Goal: Transaction & Acquisition: Purchase product/service

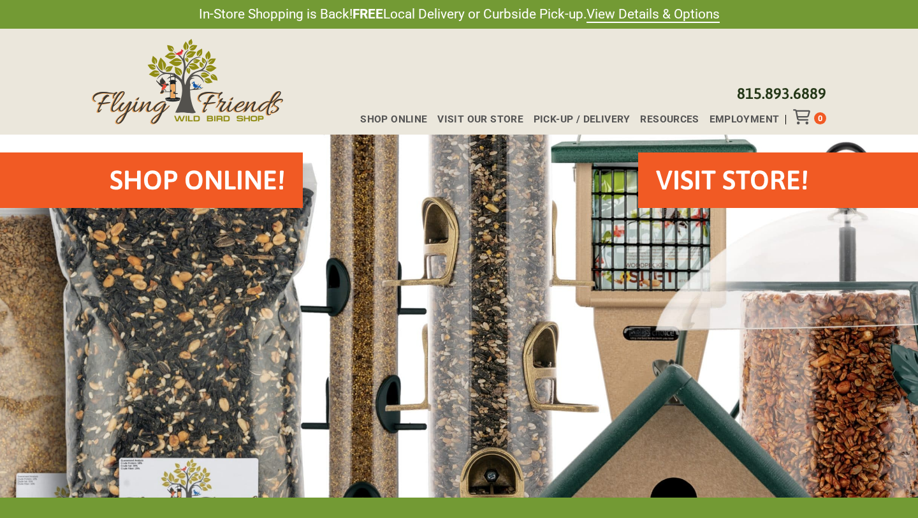
click at [196, 185] on h2 "Shop Online!" at bounding box center [197, 180] width 175 height 38
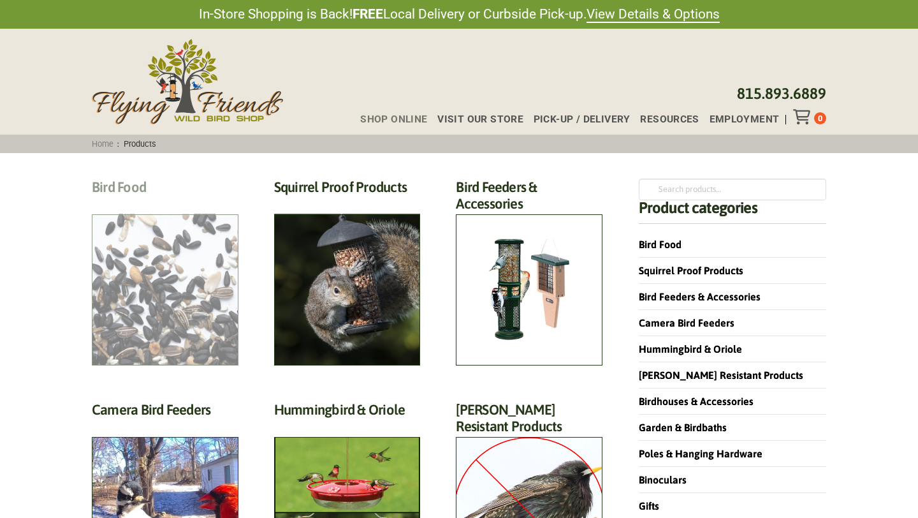
click at [139, 202] on h2 "Bird Food (70)" at bounding box center [165, 190] width 147 height 24
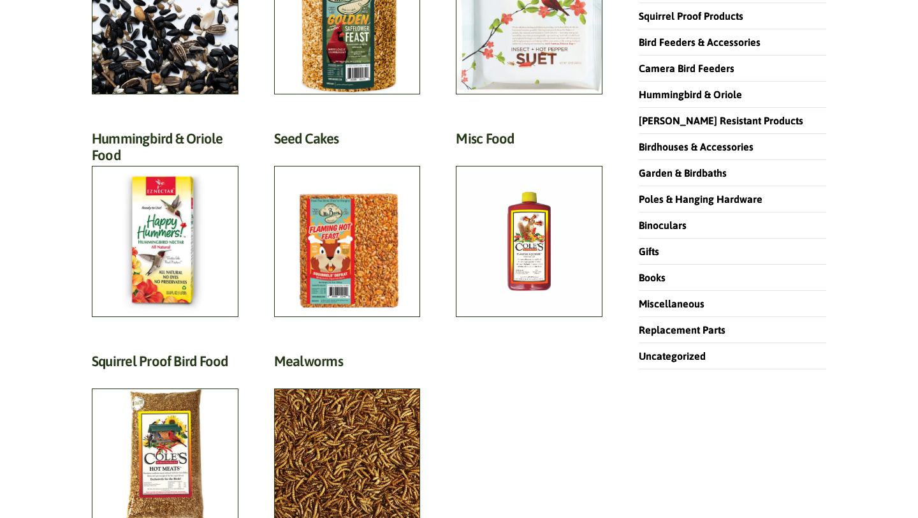
scroll to position [203, 0]
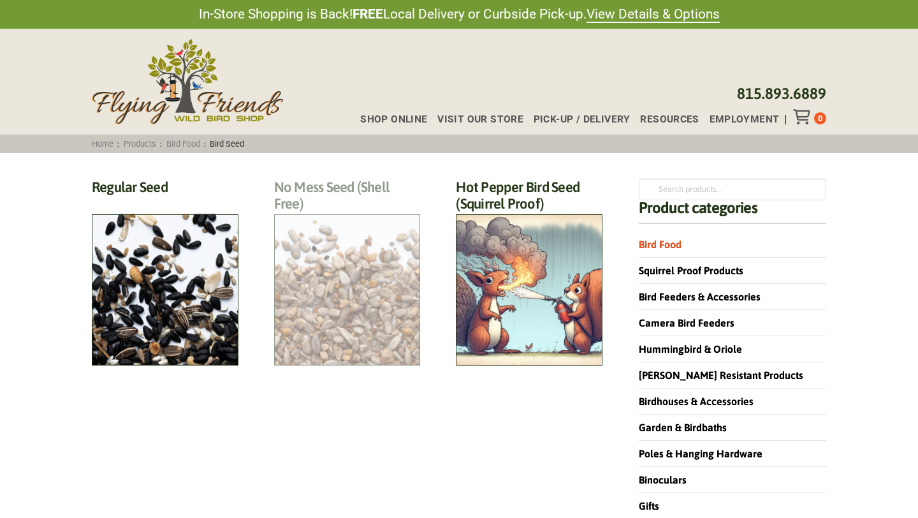
click at [382, 219] on h2 "No Mess Seed (Shell Free) (8)" at bounding box center [347, 198] width 147 height 41
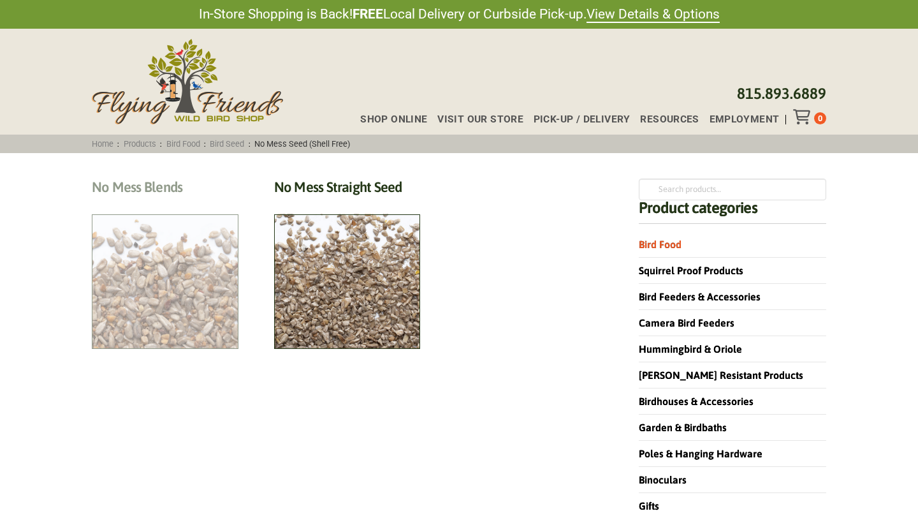
click at [201, 202] on h2 "No Mess Blends (4)" at bounding box center [165, 190] width 147 height 24
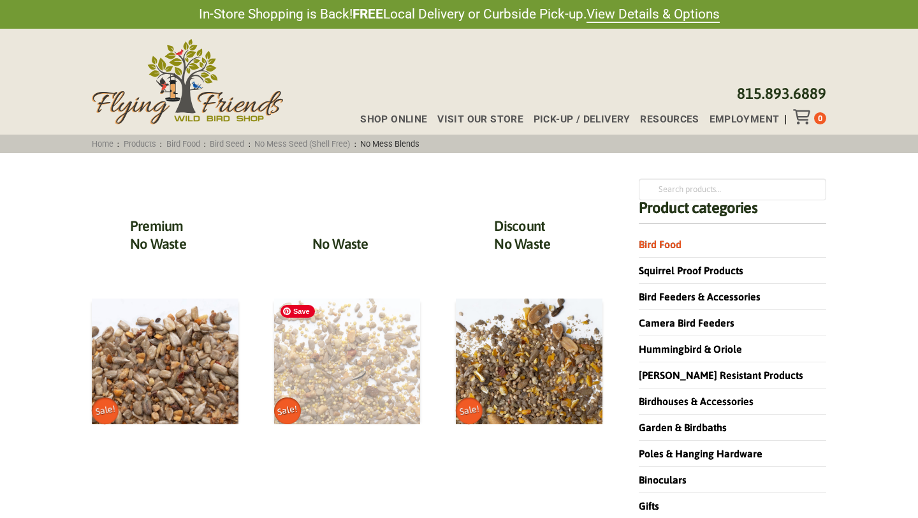
click at [349, 361] on img at bounding box center [347, 361] width 147 height 126
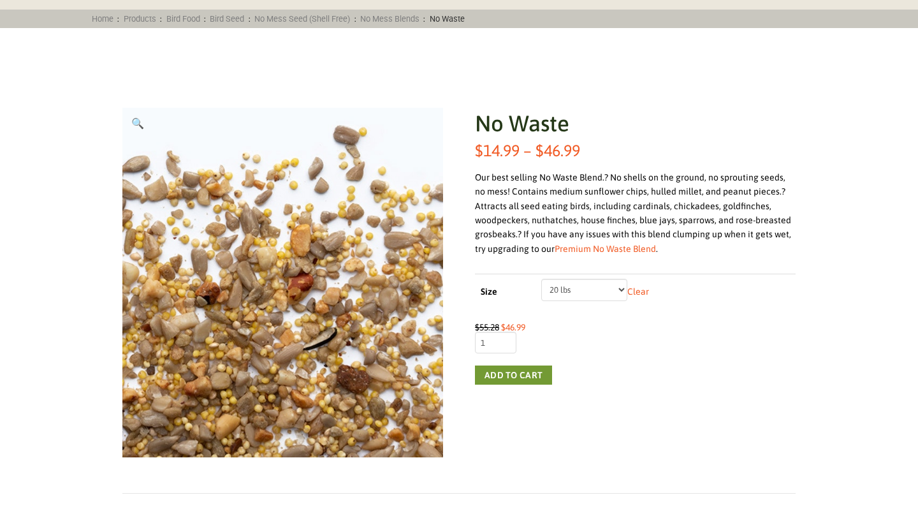
scroll to position [127, 0]
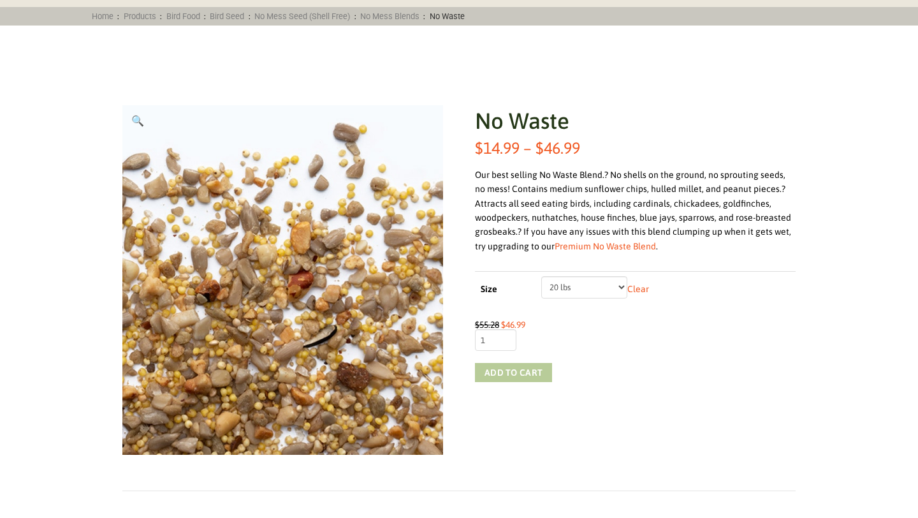
click at [525, 374] on button "Add to cart" at bounding box center [513, 372] width 77 height 19
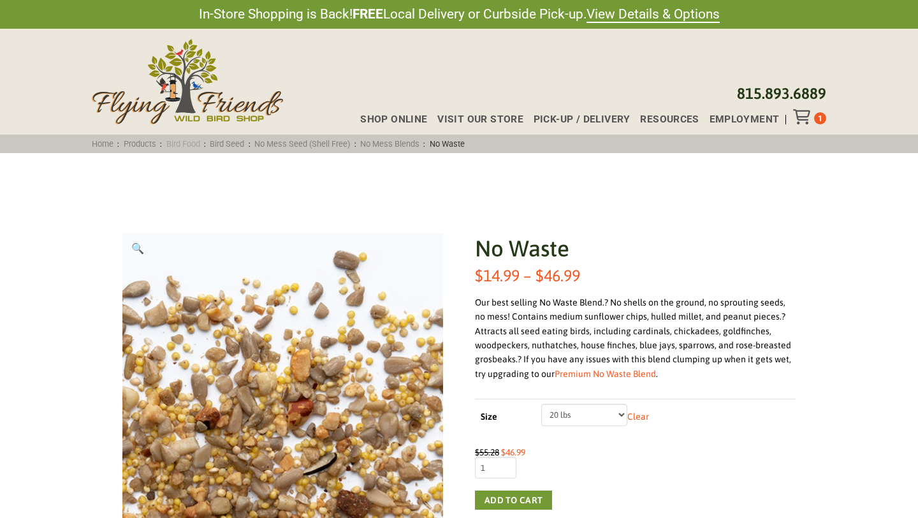
click at [192, 142] on link "Bird Food" at bounding box center [183, 144] width 42 height 10
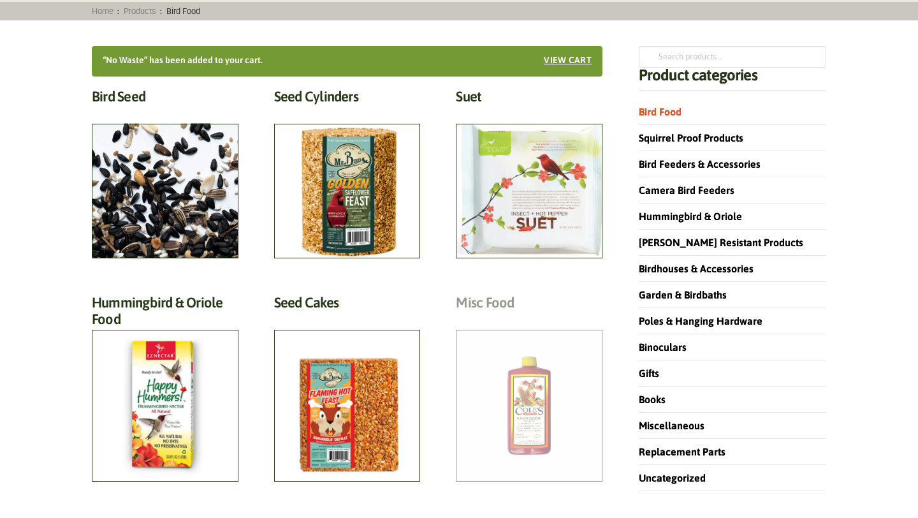
scroll to position [143, 0]
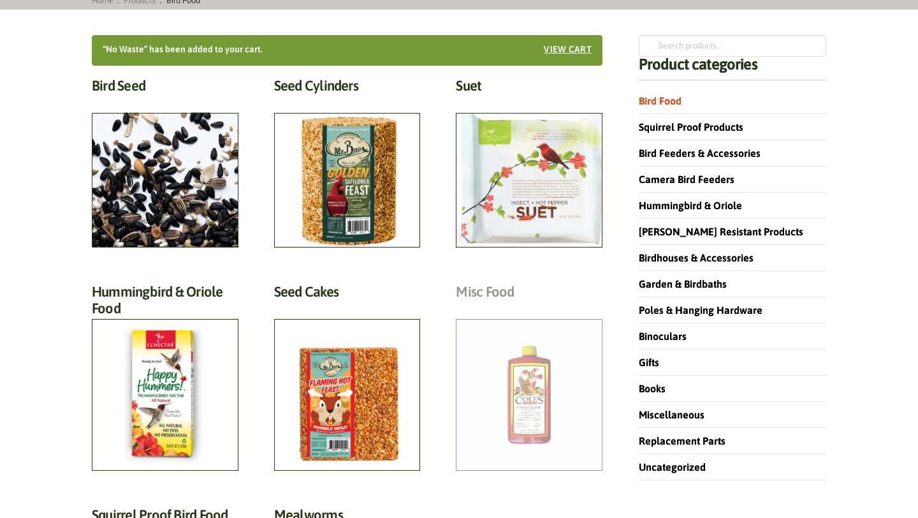
click at [513, 307] on h2 "Misc Food (2)" at bounding box center [529, 295] width 147 height 24
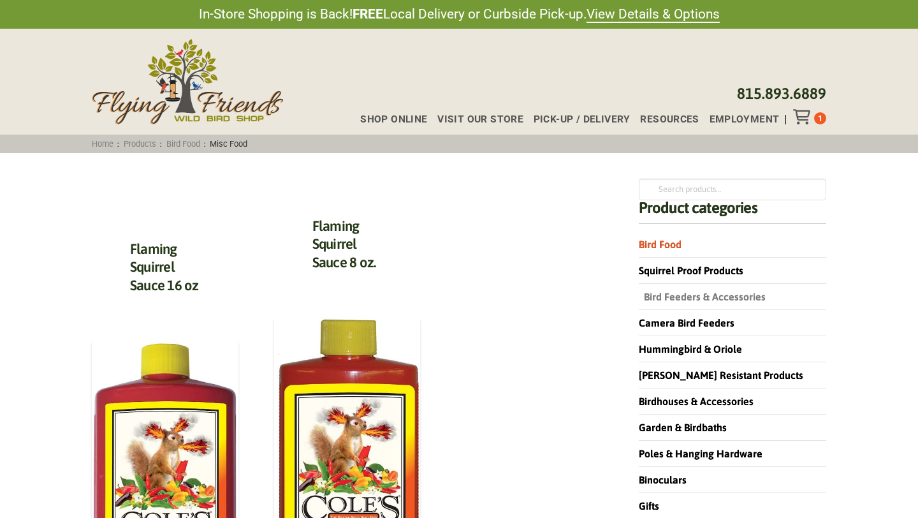
click at [667, 296] on link "Bird Feeders & Accessories" at bounding box center [702, 296] width 127 height 11
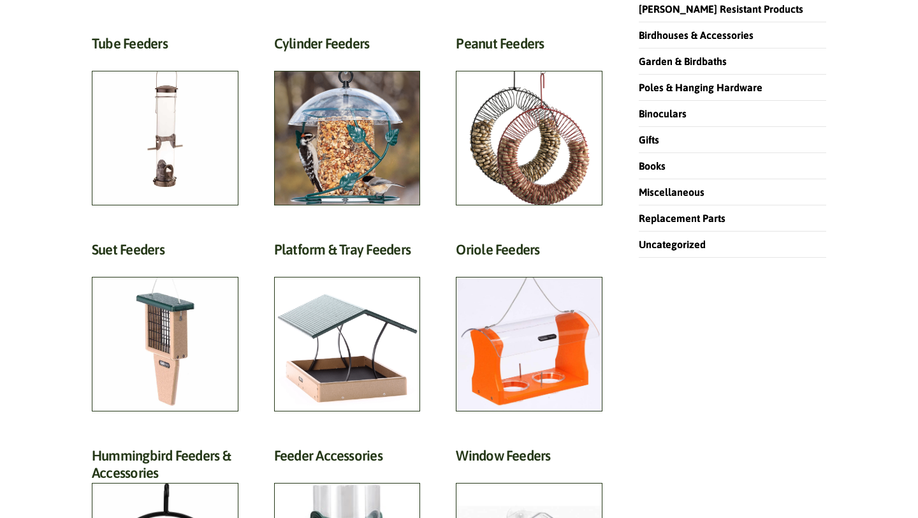
scroll to position [395, 0]
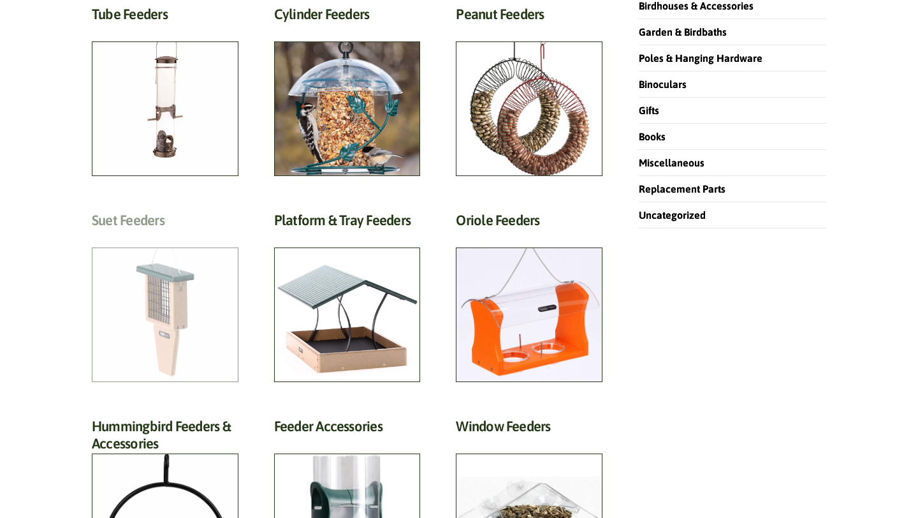
click at [177, 235] on h2 "Suet Feeders (13)" at bounding box center [165, 224] width 147 height 24
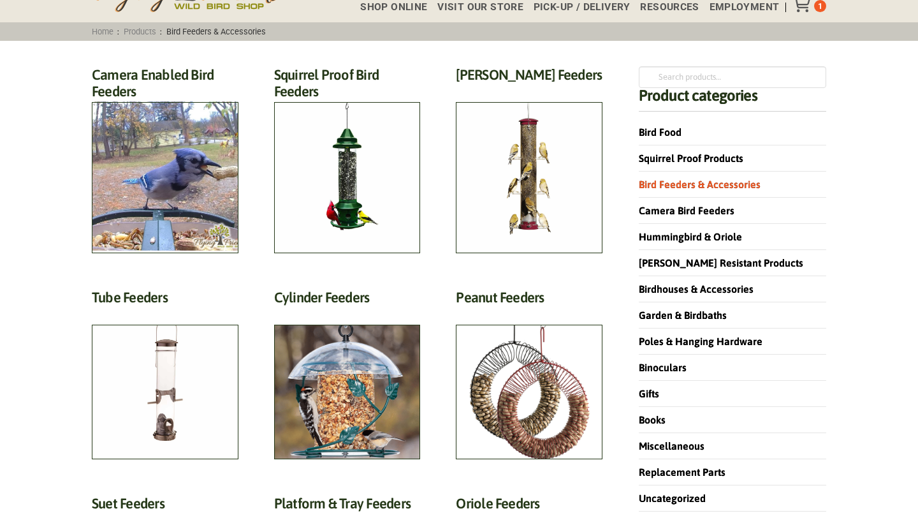
scroll to position [107, 0]
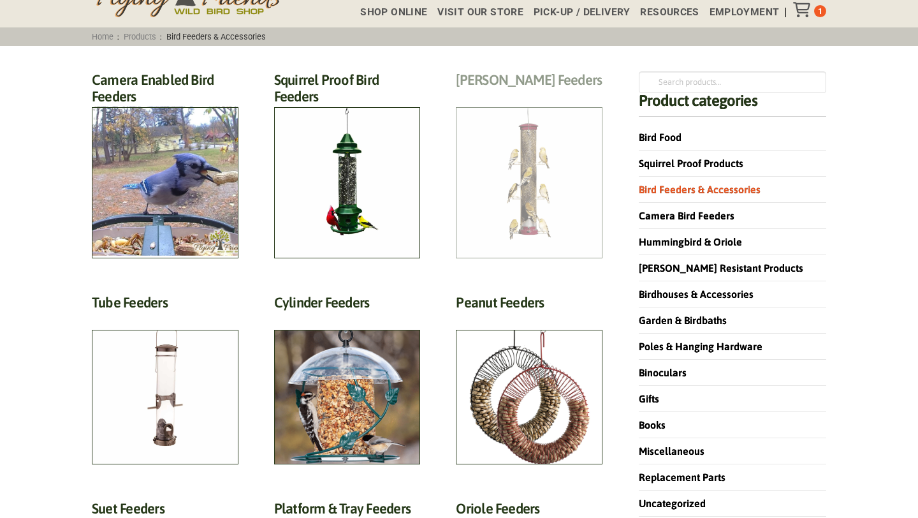
click at [490, 84] on h2 "Finch Feeders (14)" at bounding box center [529, 83] width 147 height 24
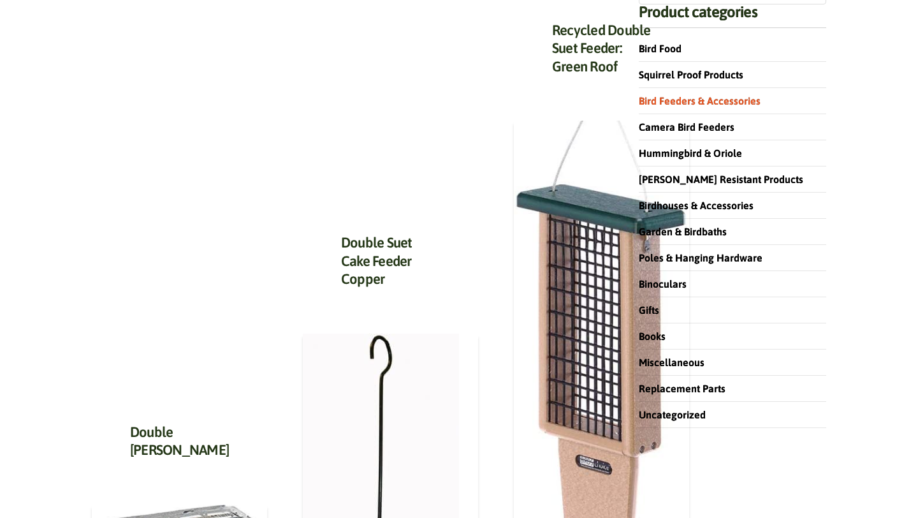
scroll to position [177, 0]
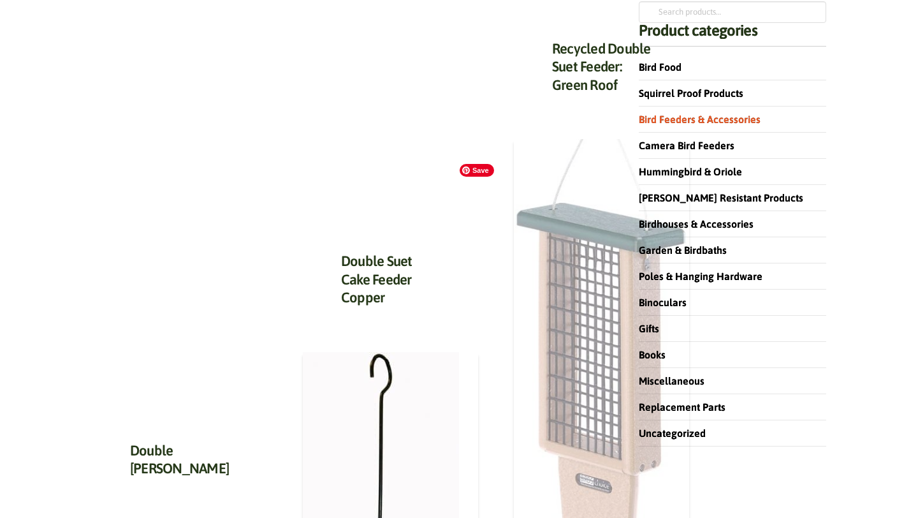
click at [527, 307] on img at bounding box center [601, 421] width 175 height 564
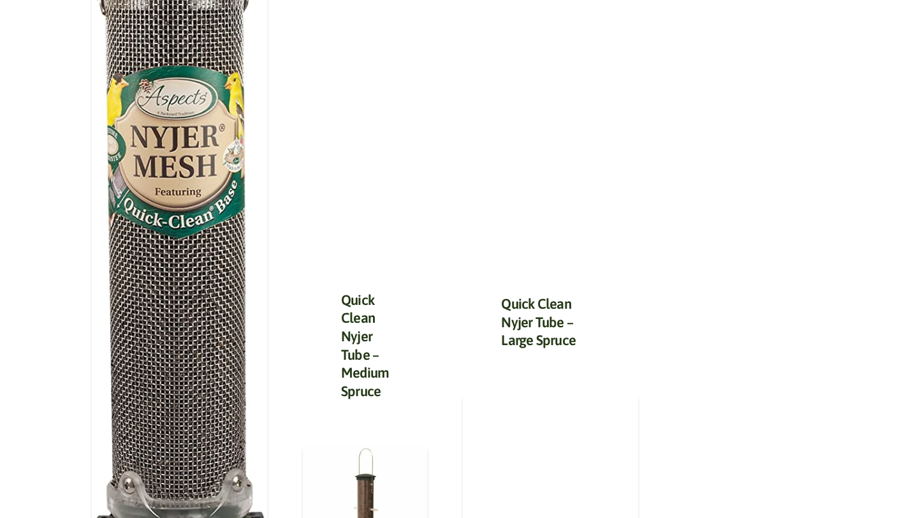
scroll to position [664, 0]
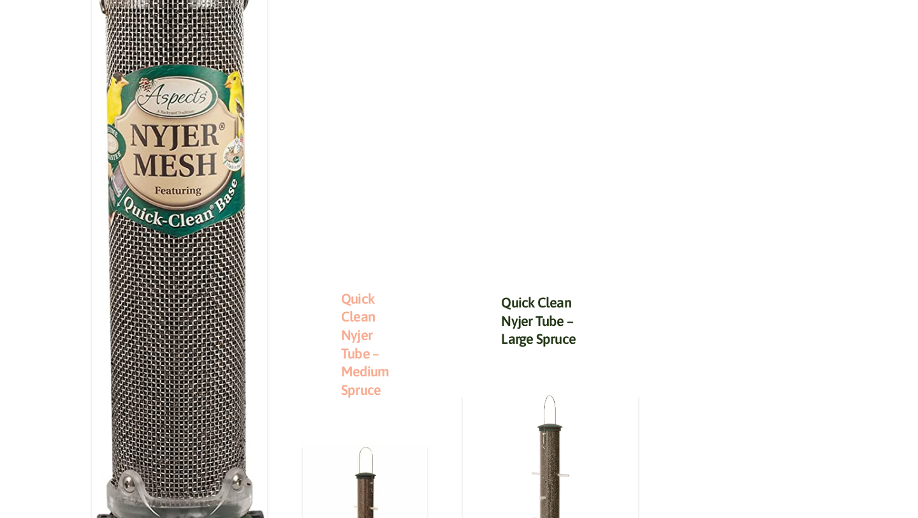
click at [341, 290] on link "Quick Clean Nyjer Tube – Medium Spruce" at bounding box center [365, 344] width 48 height 108
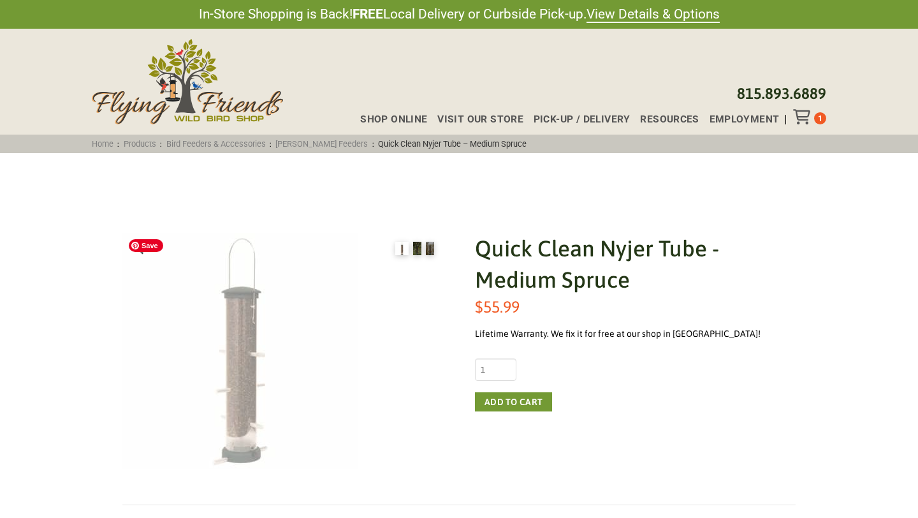
click at [245, 371] on img at bounding box center [240, 351] width 236 height 236
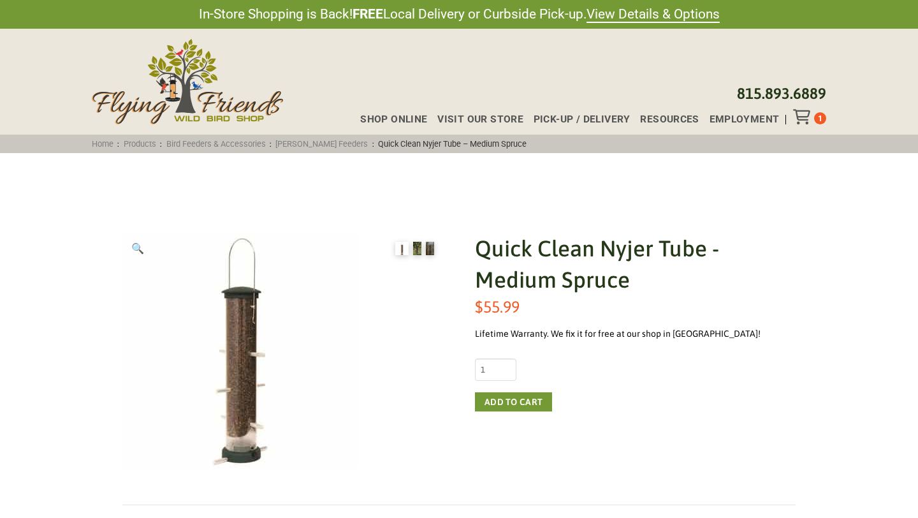
click at [419, 249] on img at bounding box center [417, 248] width 9 height 13
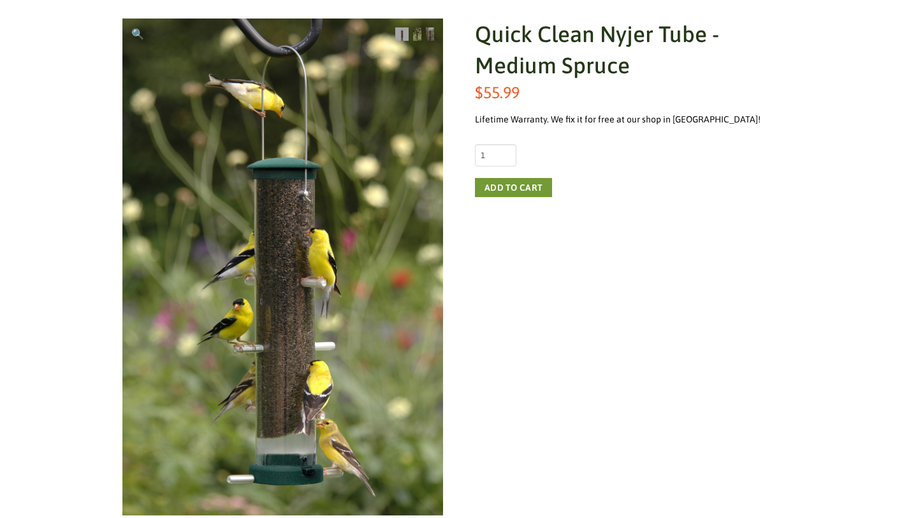
scroll to position [216, 0]
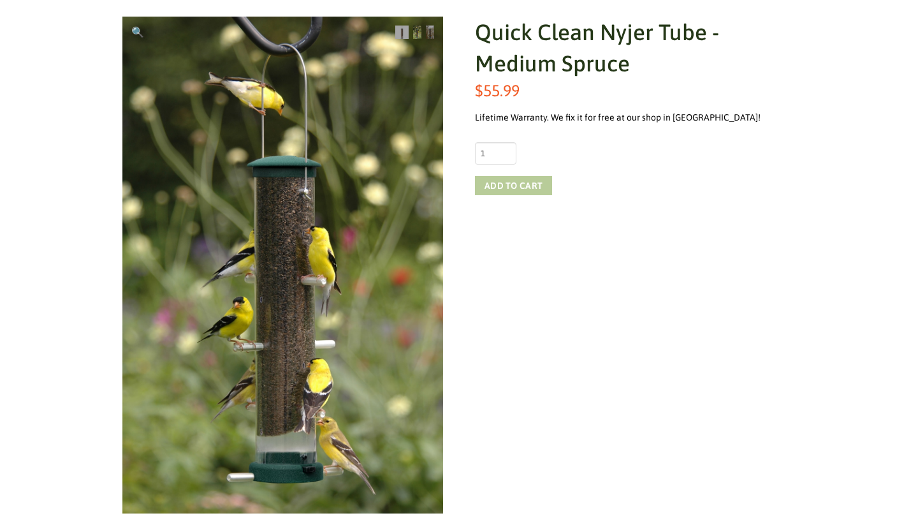
click at [513, 186] on button "Add to cart" at bounding box center [513, 185] width 77 height 19
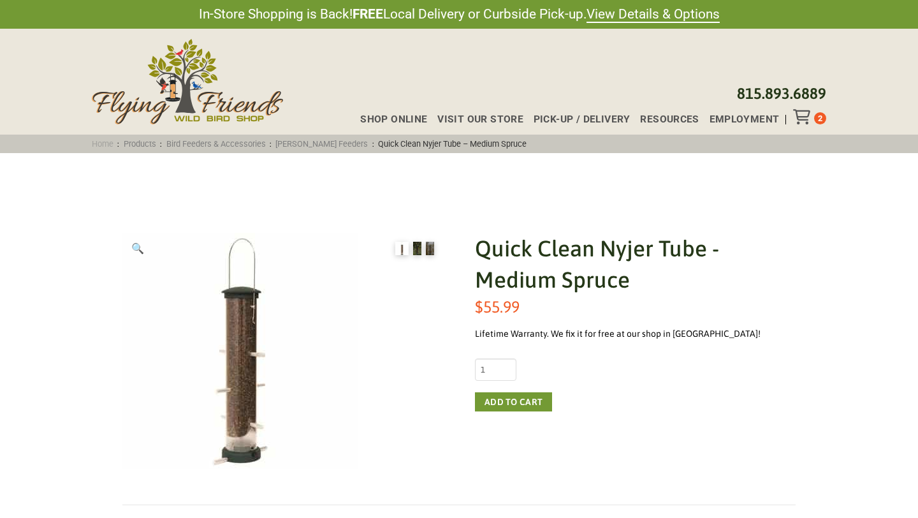
click at [112, 145] on link "Home" at bounding box center [103, 144] width 30 height 10
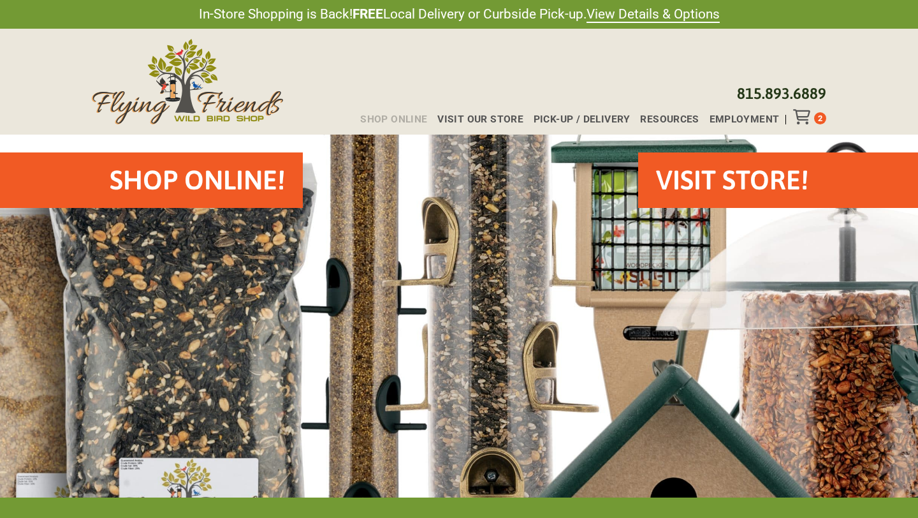
click at [415, 116] on span "Shop Online" at bounding box center [393, 120] width 67 height 10
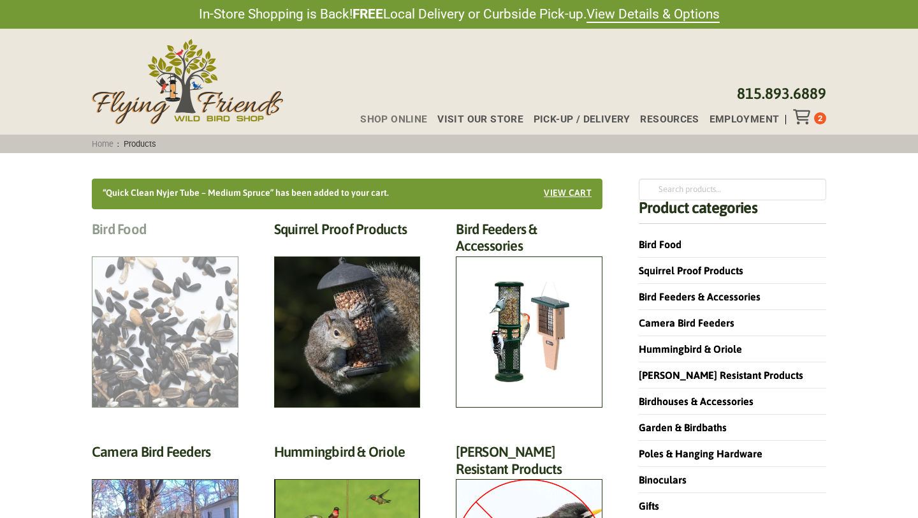
click at [127, 233] on h2 "Bird Food (70)" at bounding box center [165, 233] width 147 height 24
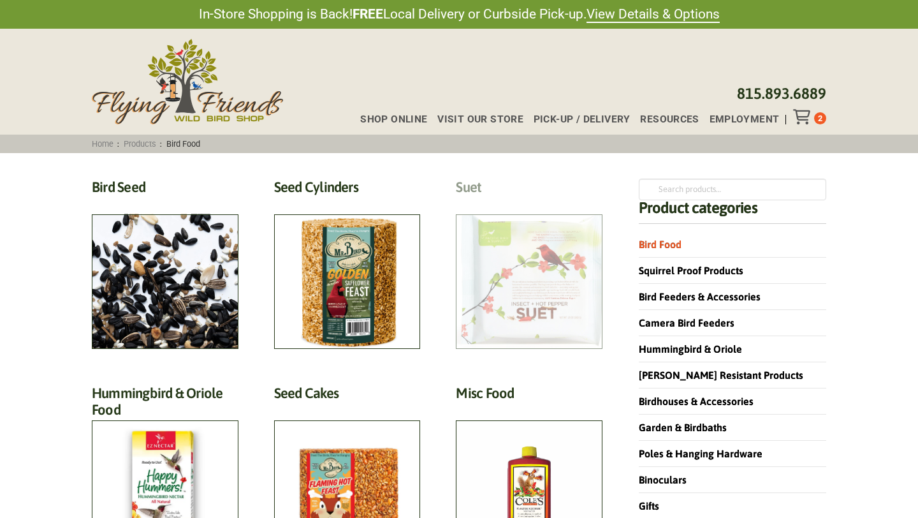
click at [518, 202] on h2 "Suet (18)" at bounding box center [529, 190] width 147 height 24
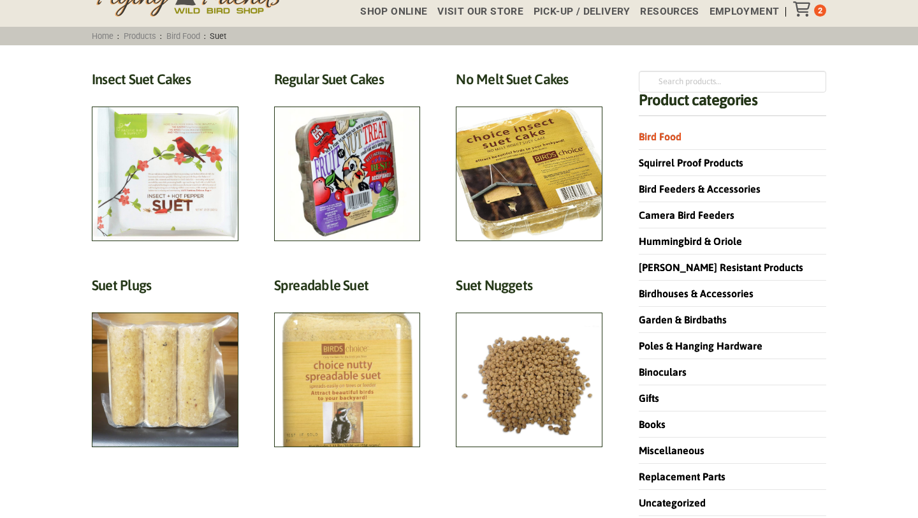
scroll to position [107, 0]
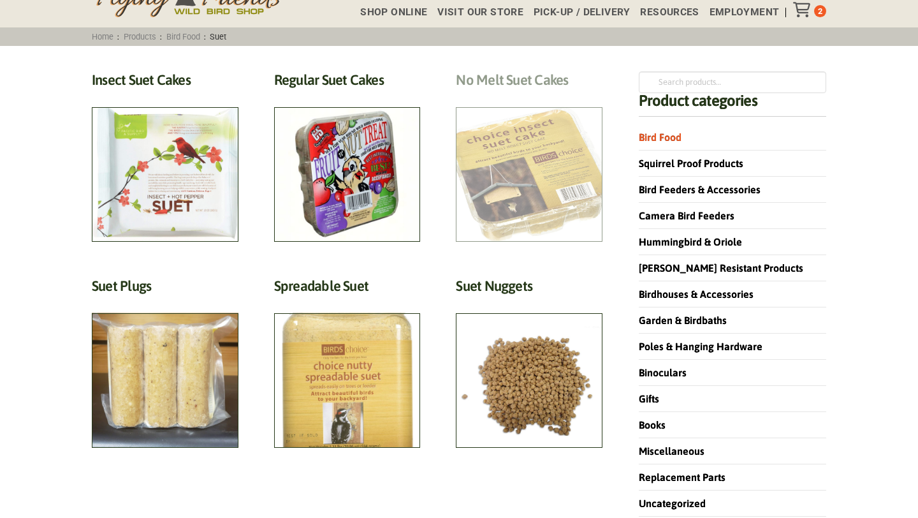
click at [506, 95] on h2 "No Melt Suet Cakes (3)" at bounding box center [529, 83] width 147 height 24
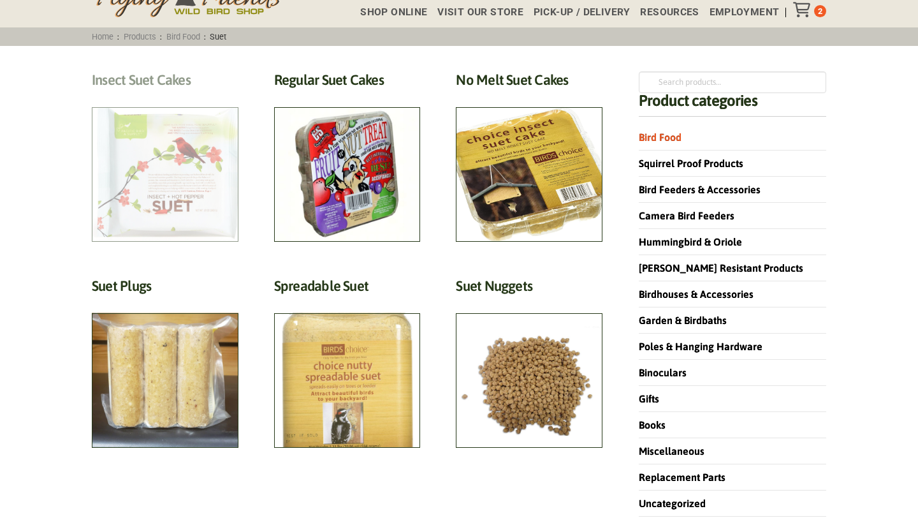
click at [187, 95] on h2 "Insect Suet Cakes (5)" at bounding box center [165, 83] width 147 height 24
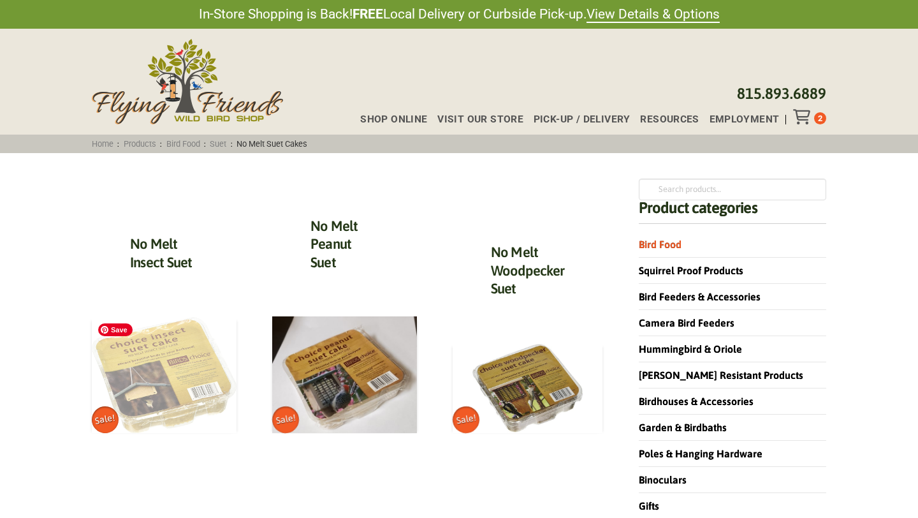
click at [164, 363] on img at bounding box center [164, 375] width 145 height 116
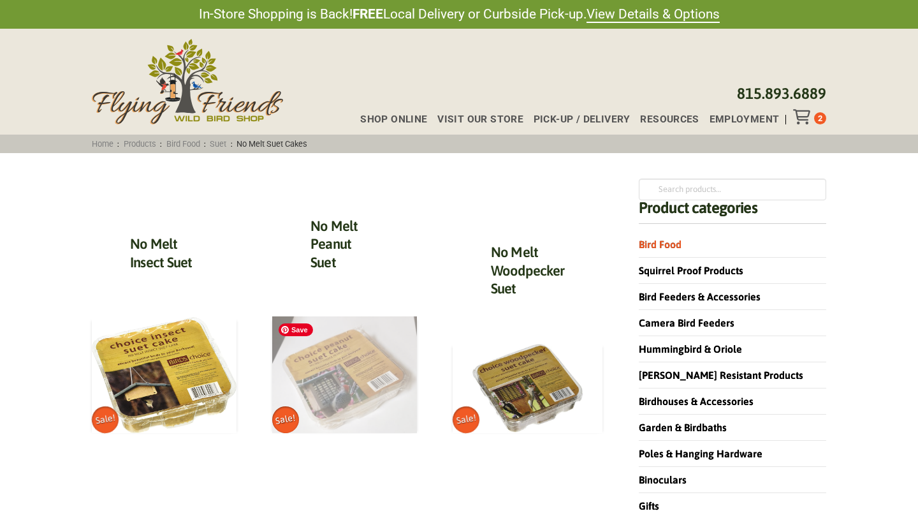
click at [355, 365] on img at bounding box center [344, 374] width 145 height 117
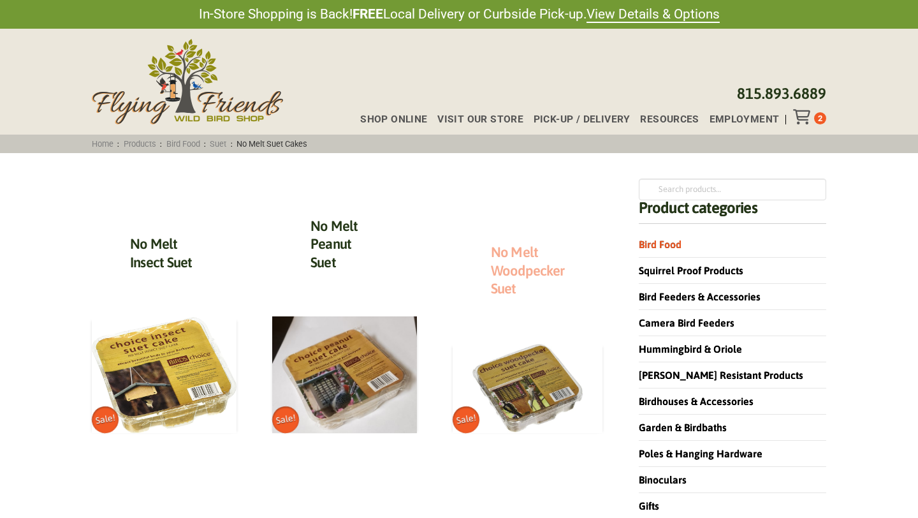
click at [537, 272] on link "No Melt Woodpecker Suet" at bounding box center [527, 270] width 73 height 53
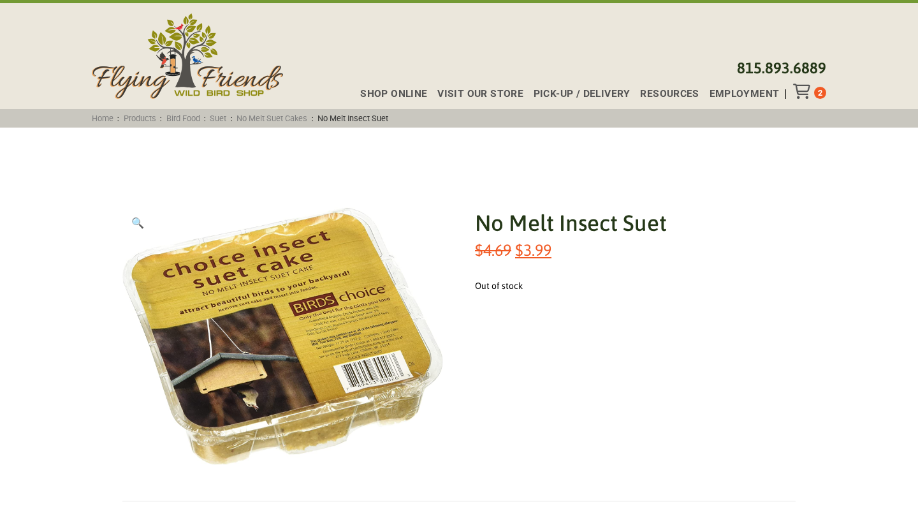
scroll to position [34, 0]
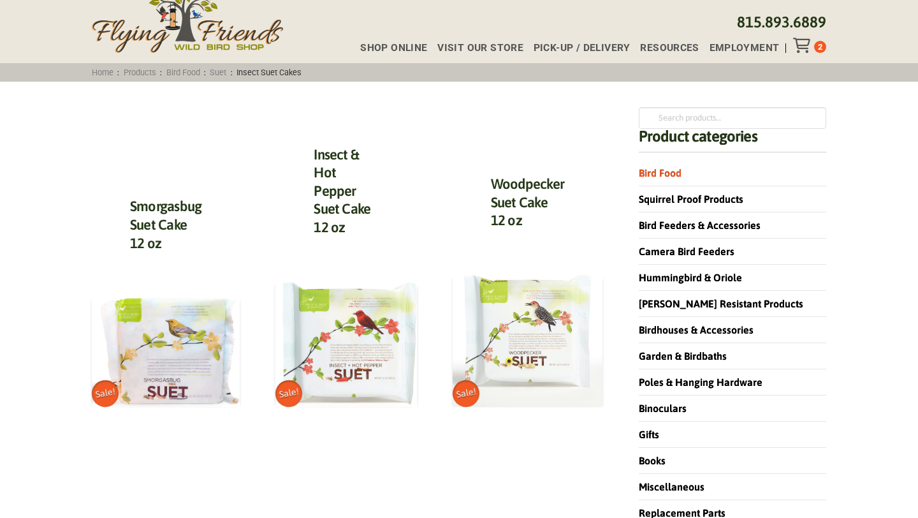
scroll to position [73, 0]
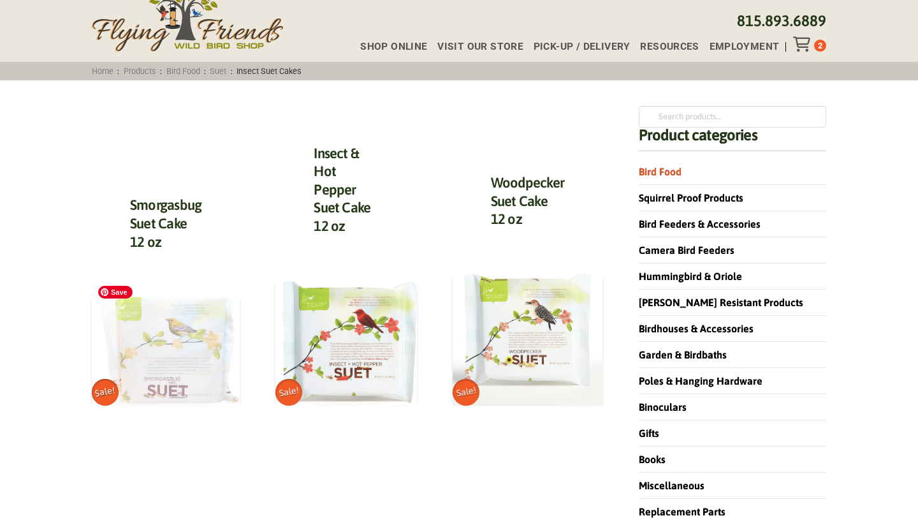
click at [189, 335] on img at bounding box center [166, 351] width 148 height 110
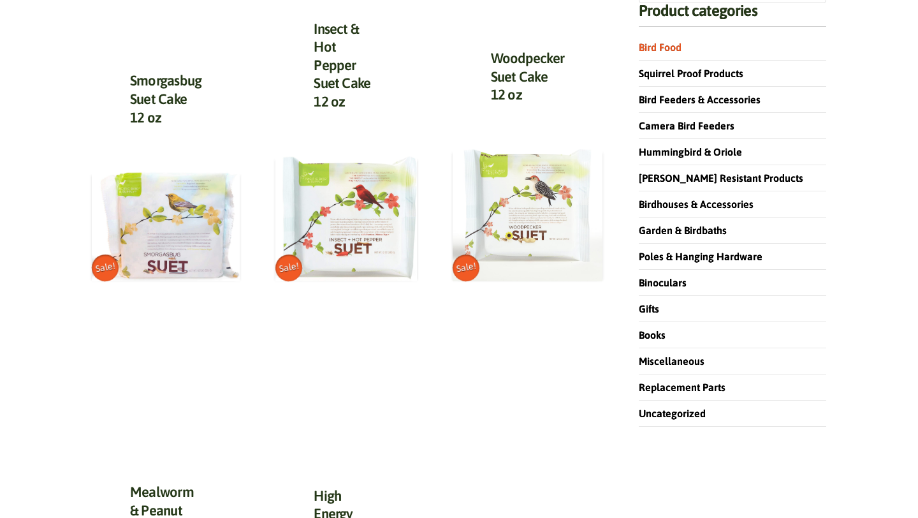
scroll to position [205, 0]
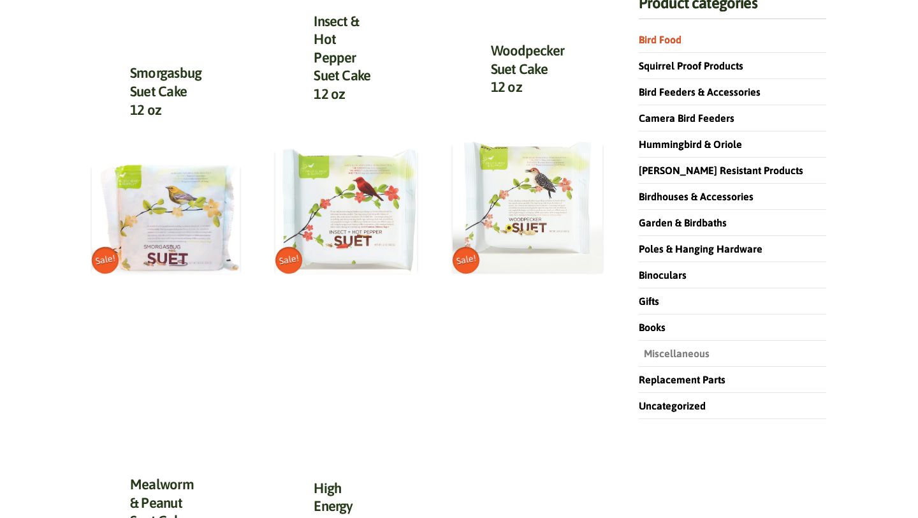
click at [688, 353] on link "Miscellaneous" at bounding box center [674, 352] width 71 height 11
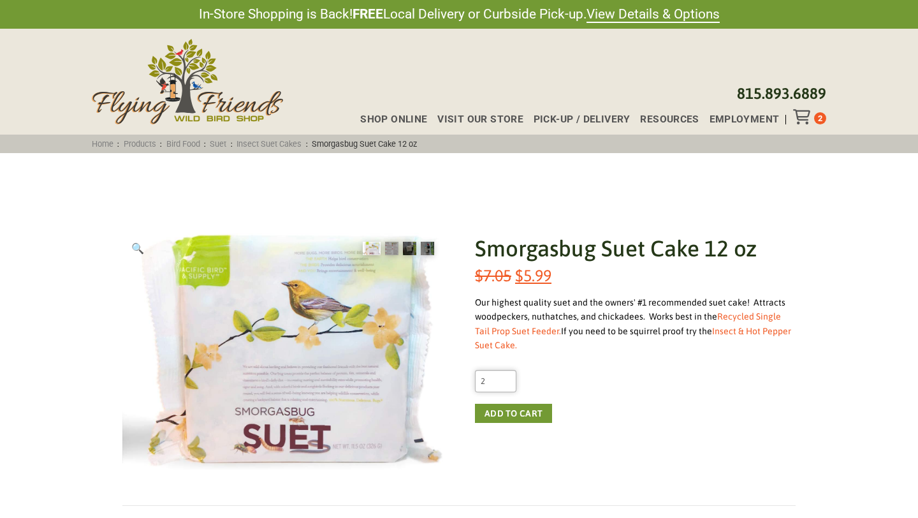
type input "2"
click at [506, 376] on input "2" at bounding box center [495, 381] width 41 height 22
click at [507, 418] on button "Add to cart" at bounding box center [513, 413] width 77 height 19
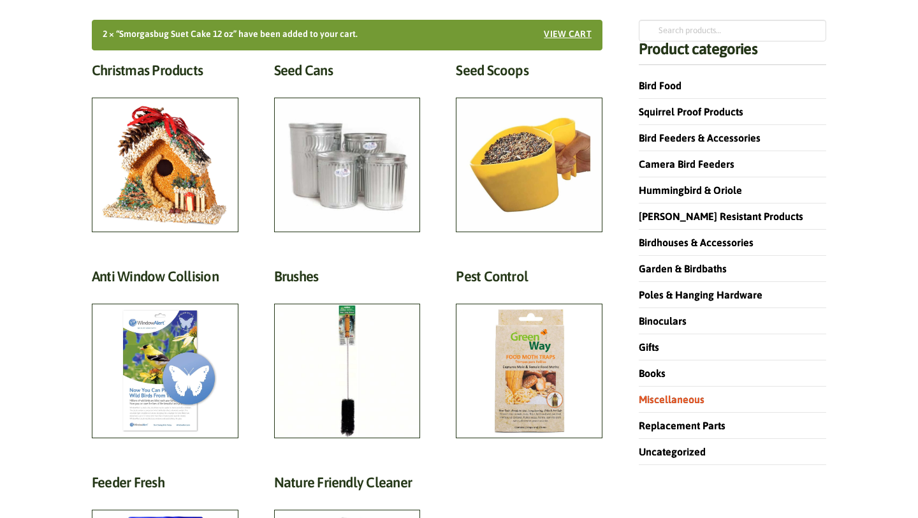
scroll to position [158, 0]
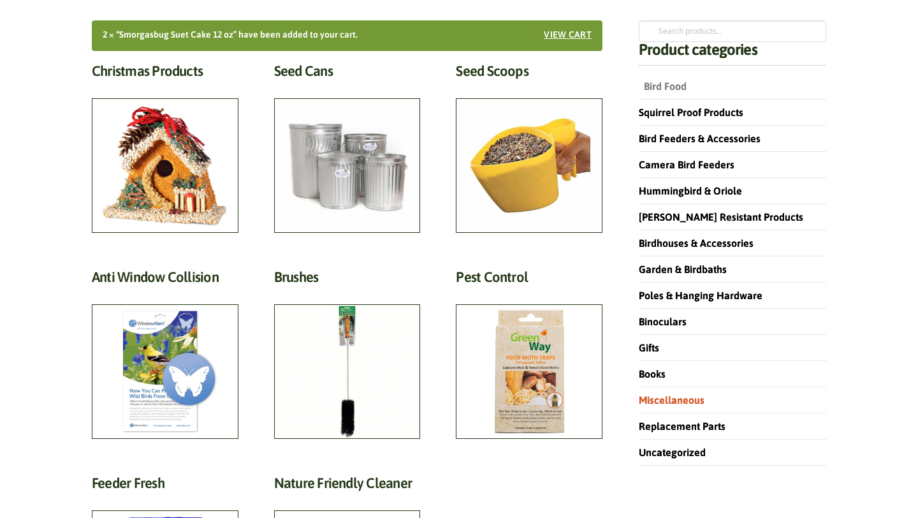
click at [649, 87] on link "Bird Food" at bounding box center [663, 85] width 48 height 11
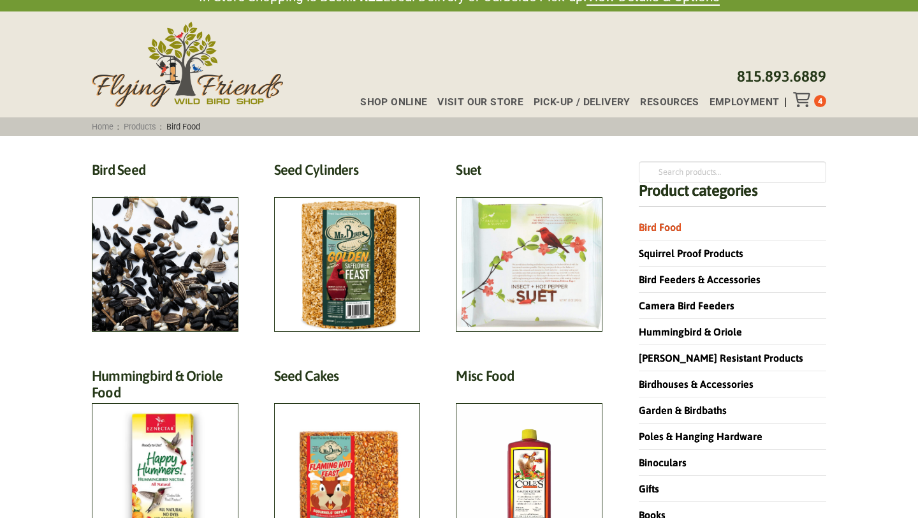
scroll to position [13, 0]
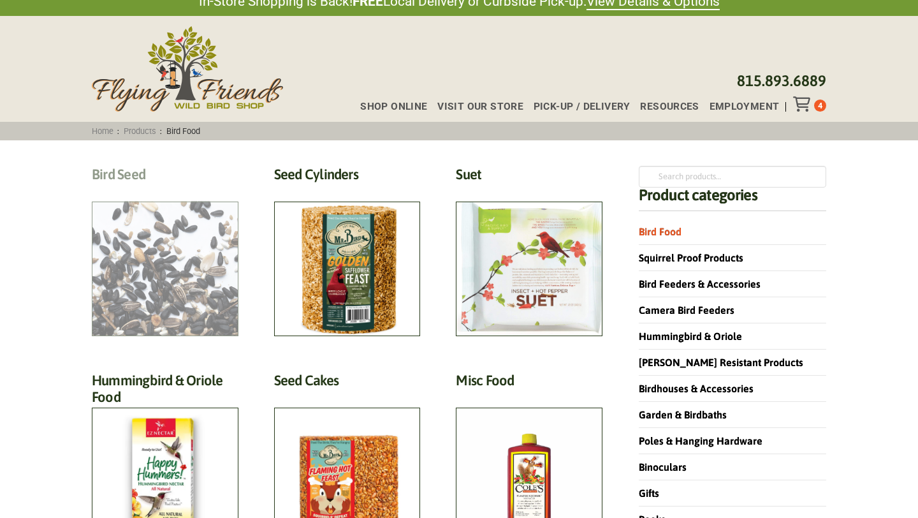
click at [139, 189] on h2 "Bird Seed (30)" at bounding box center [165, 178] width 147 height 24
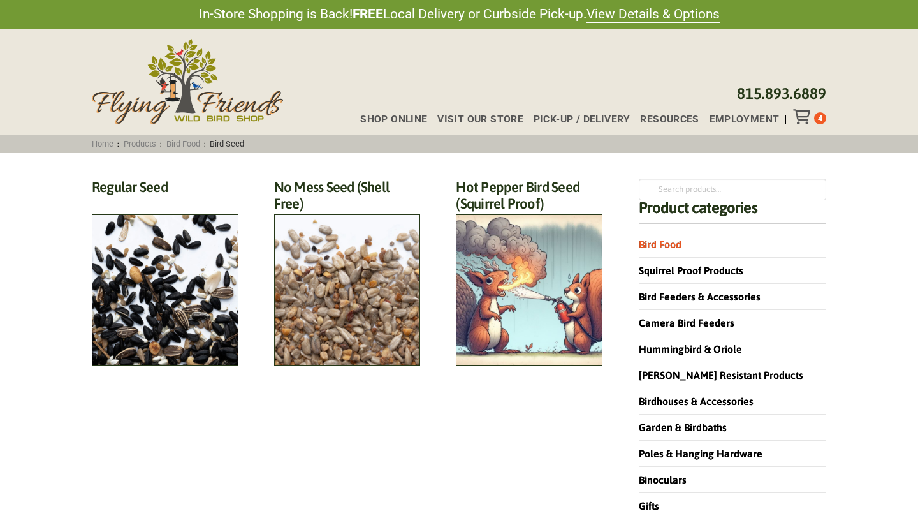
click at [815, 116] on div "4" at bounding box center [820, 118] width 12 height 12
click at [807, 115] on icon "Toggle Off Canvas Content" at bounding box center [801, 116] width 16 height 15
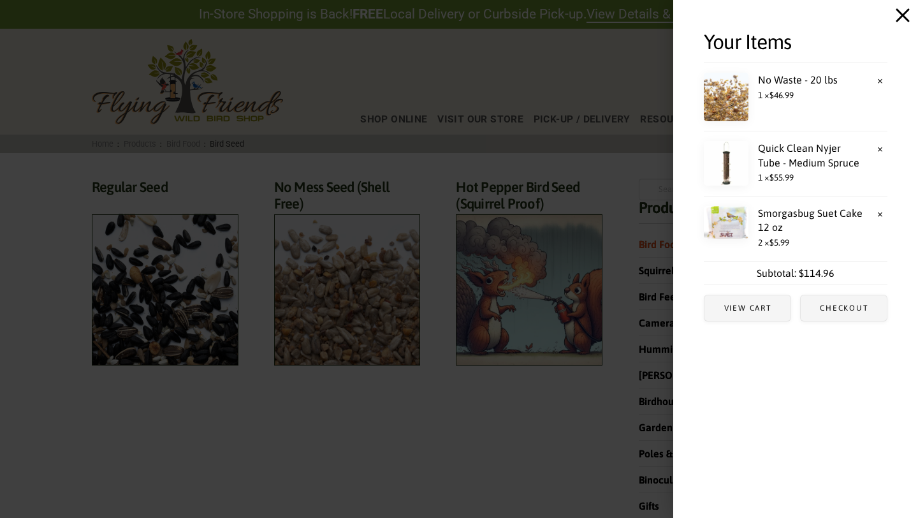
click at [903, 16] on icon "Close Off Canvas Content" at bounding box center [902, 15] width 13 height 13
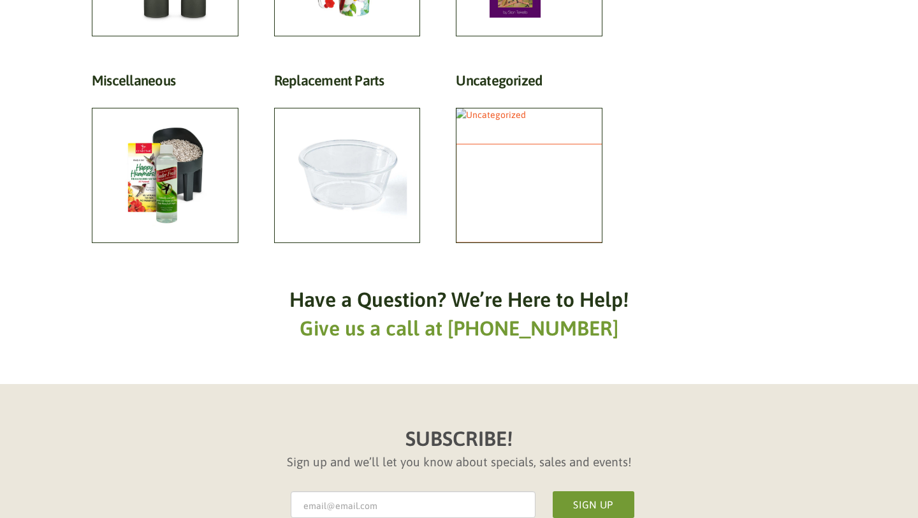
scroll to position [1031, 0]
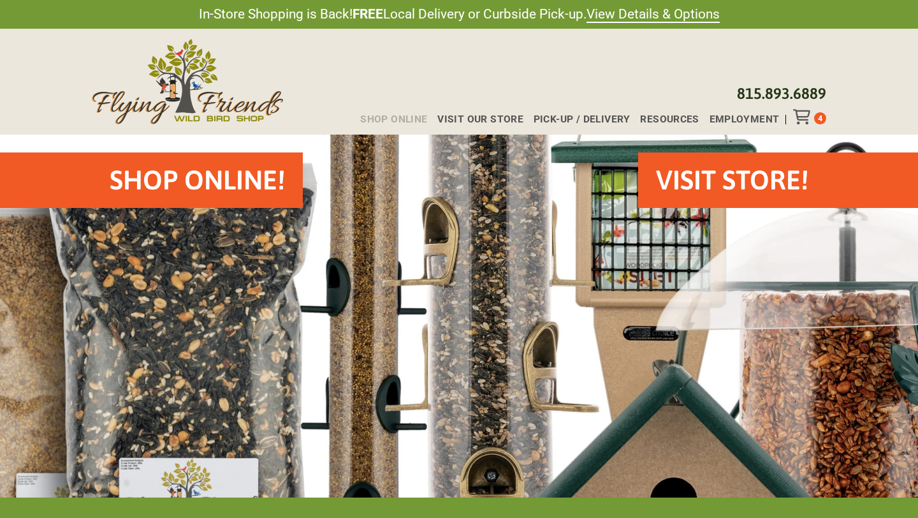
click at [409, 117] on span "Shop Online" at bounding box center [393, 120] width 67 height 10
click at [231, 186] on h2 "Shop Online!" at bounding box center [197, 180] width 175 height 38
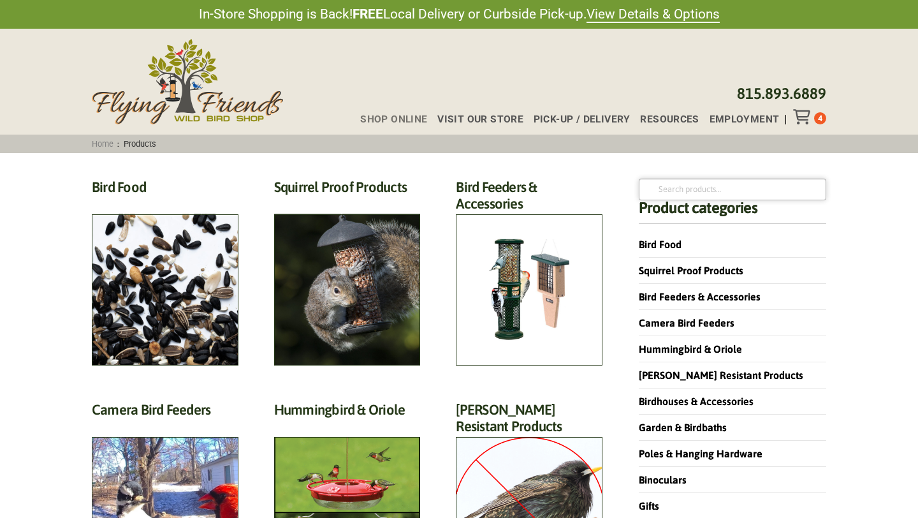
click at [669, 191] on input "Search for:" at bounding box center [732, 189] width 187 height 22
type input "[PERSON_NAME] sock"
click button "Search" at bounding box center [0, 0] width 0 height 0
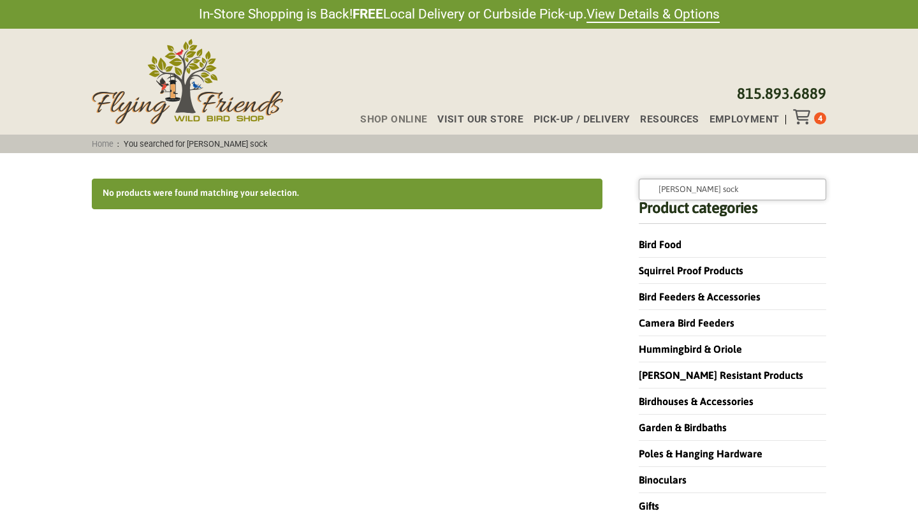
click at [702, 192] on input "[PERSON_NAME] sock" at bounding box center [732, 189] width 187 height 22
type input "[PERSON_NAME] feeder"
click button "Search" at bounding box center [0, 0] width 0 height 0
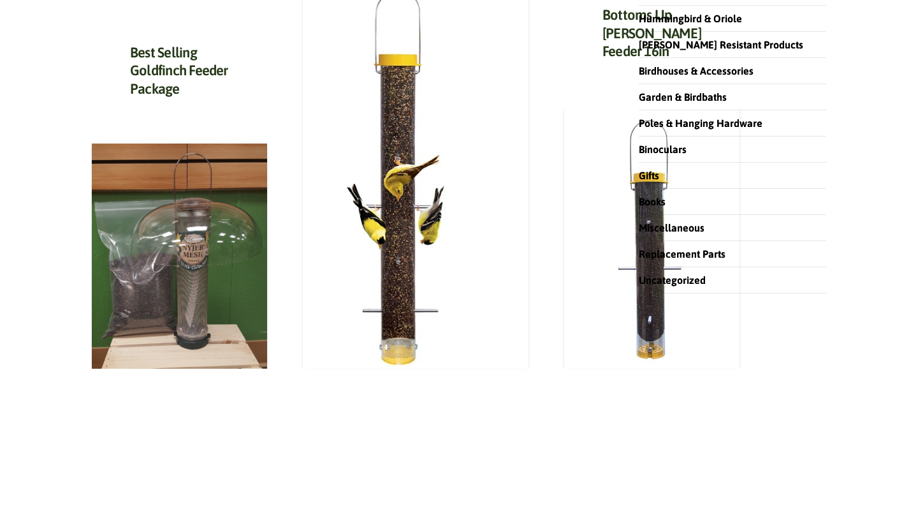
scroll to position [187, 0]
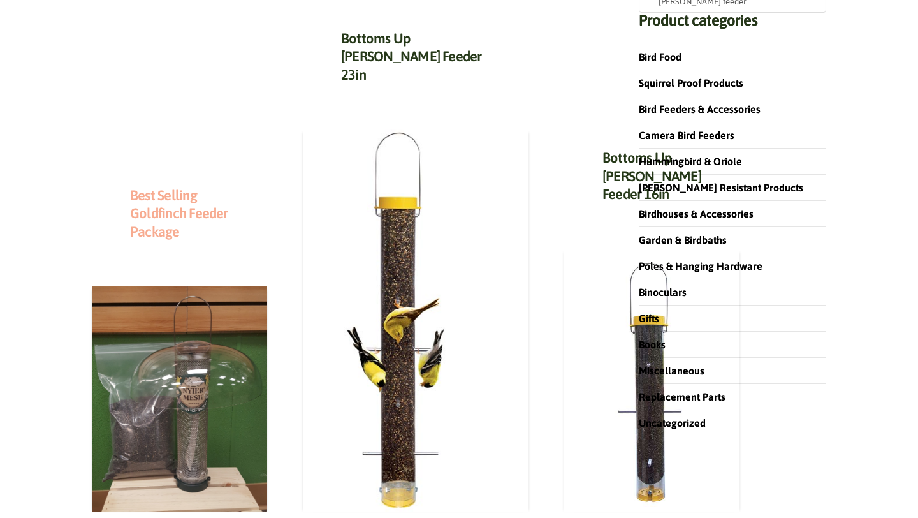
click at [154, 240] on link "Best Selling Goldfinch Feeder Package" at bounding box center [179, 213] width 98 height 53
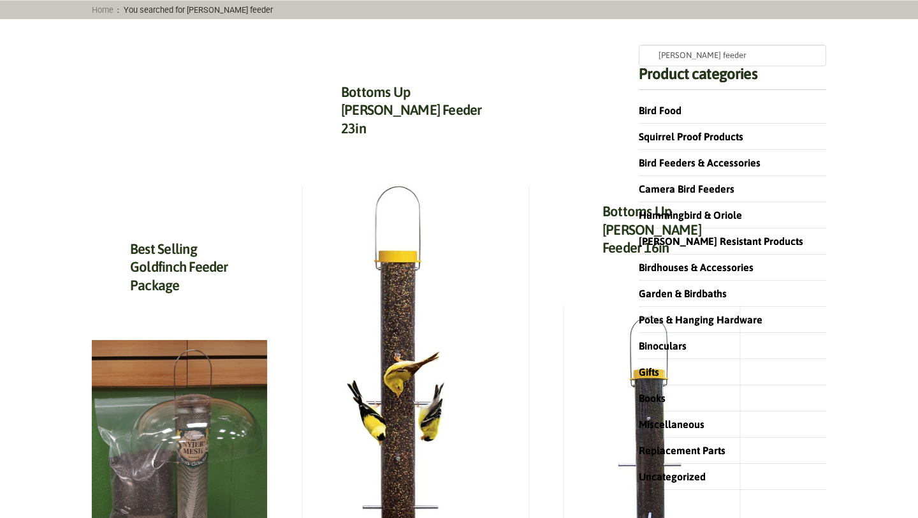
scroll to position [0, 0]
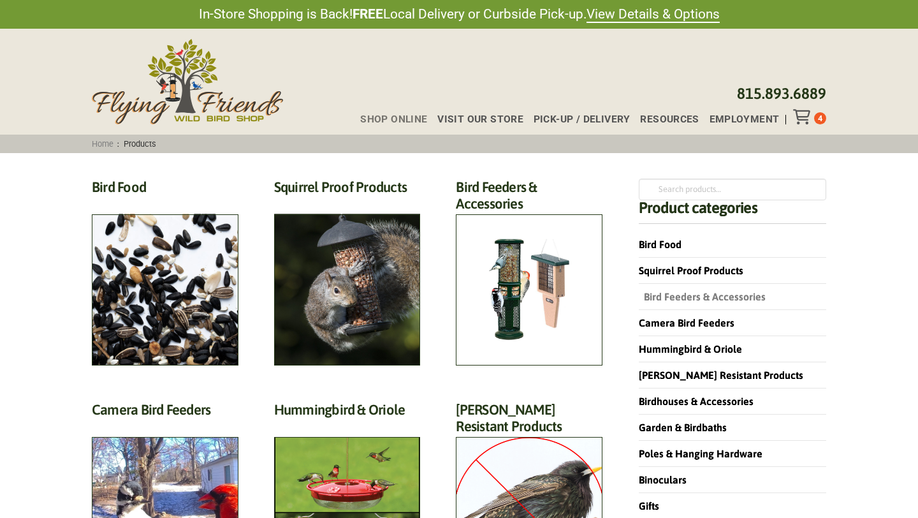
click at [684, 296] on link "Bird Feeders & Accessories" at bounding box center [702, 296] width 127 height 11
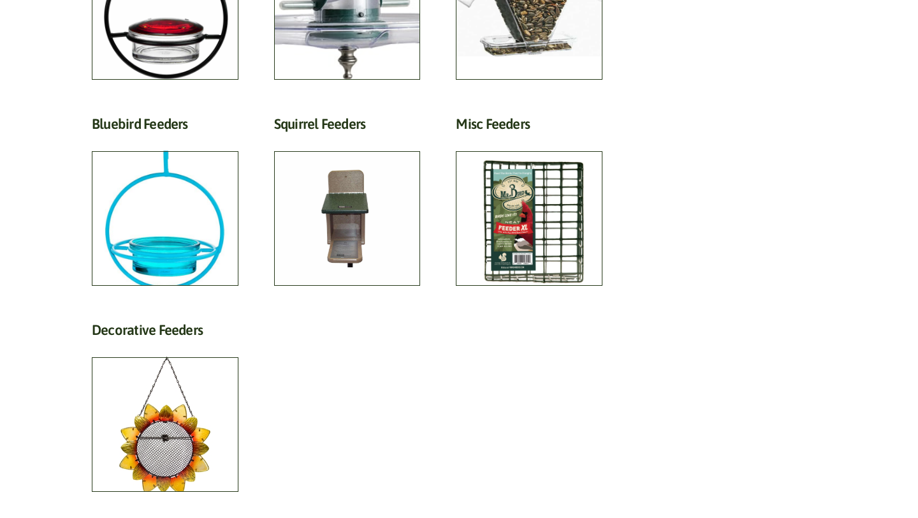
scroll to position [924, 0]
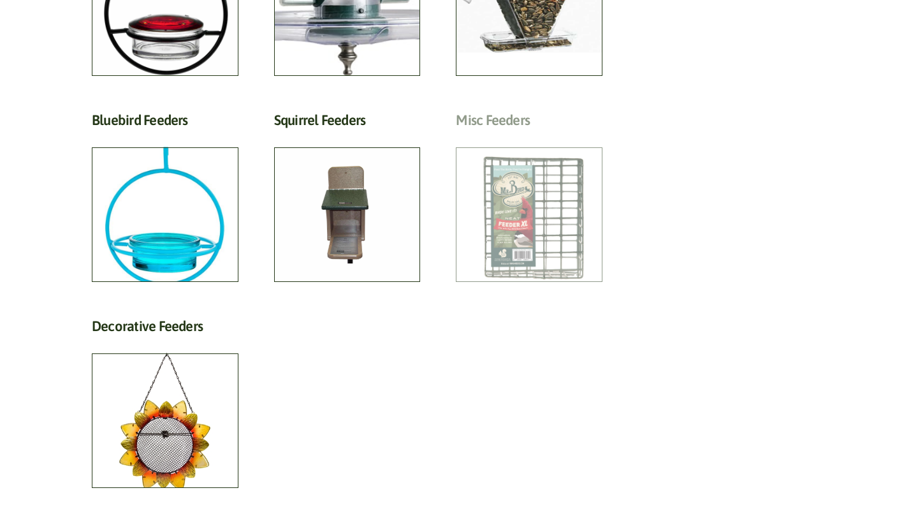
click at [507, 118] on h2 "Misc Feeders (4)" at bounding box center [529, 124] width 147 height 24
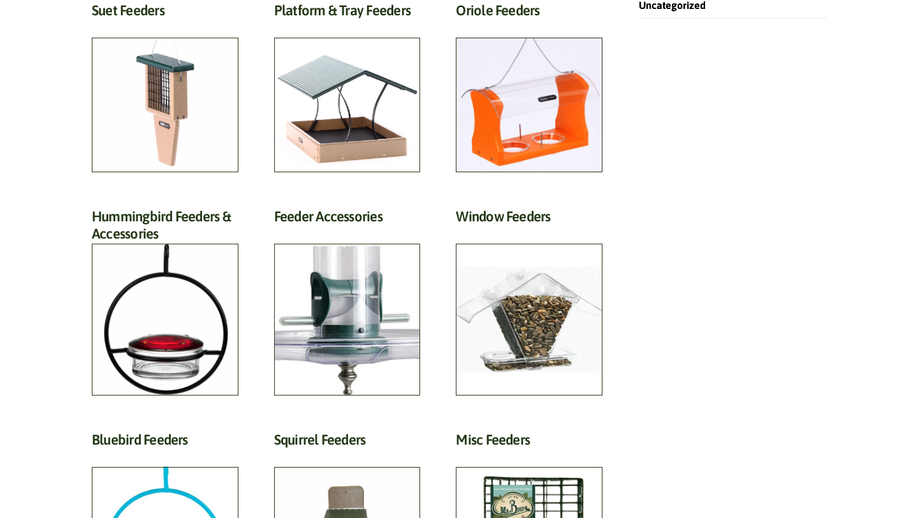
scroll to position [604, 0]
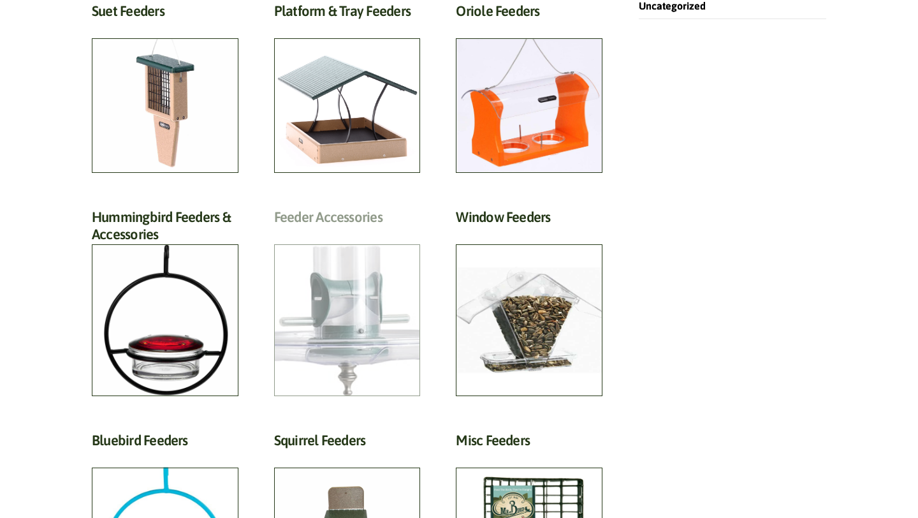
click at [330, 219] on h2 "Feeder Accessories (19)" at bounding box center [347, 220] width 147 height 24
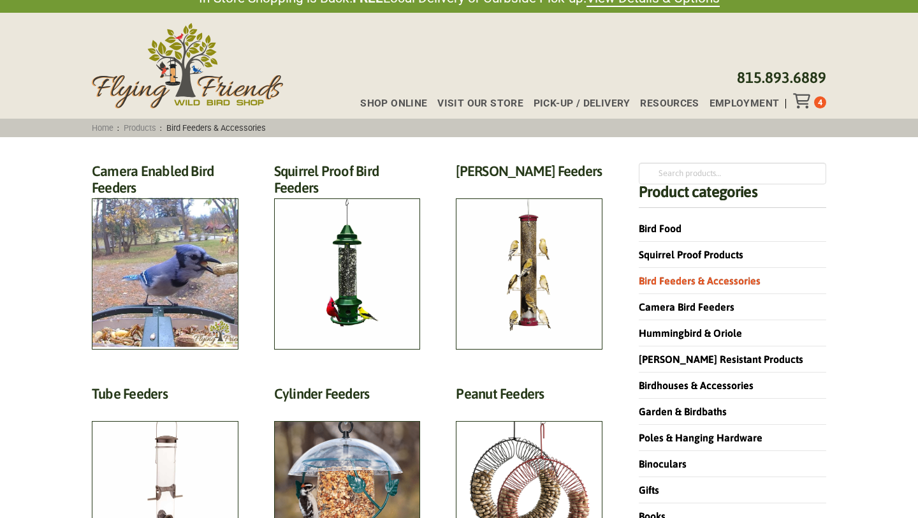
scroll to position [12, 0]
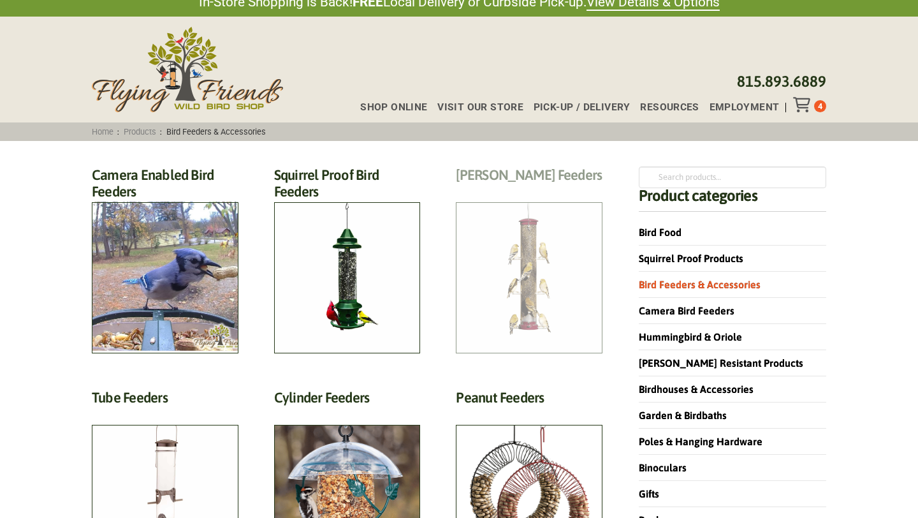
click at [510, 190] on h2 "Finch Feeders (14)" at bounding box center [529, 178] width 147 height 24
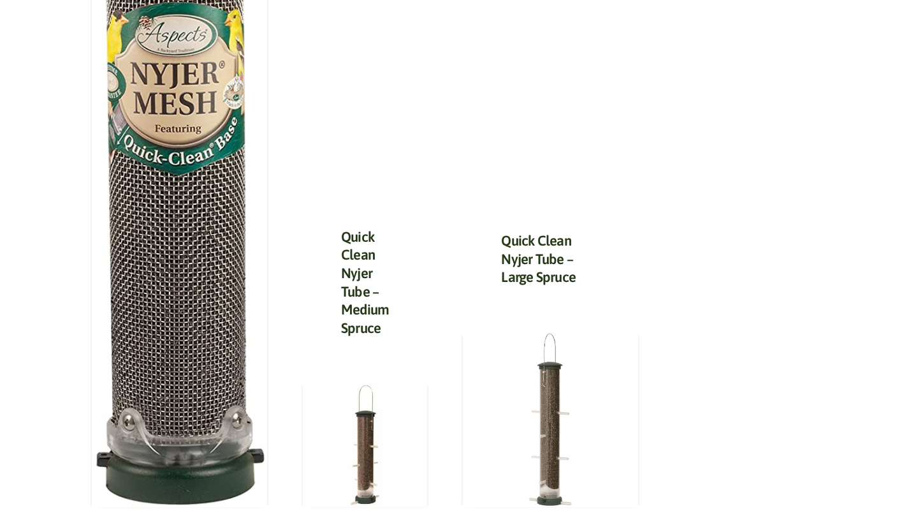
scroll to position [735, 0]
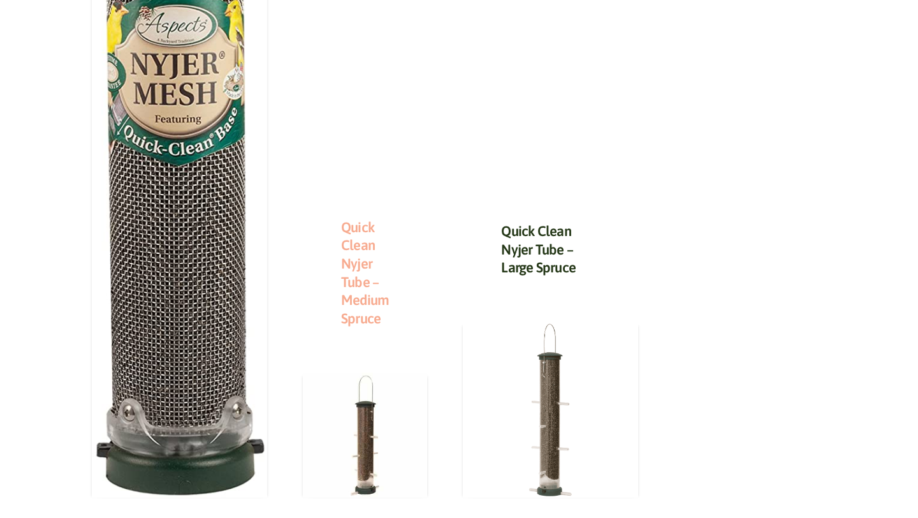
click at [341, 219] on link "Quick Clean Nyjer Tube – Medium Spruce" at bounding box center [365, 273] width 48 height 108
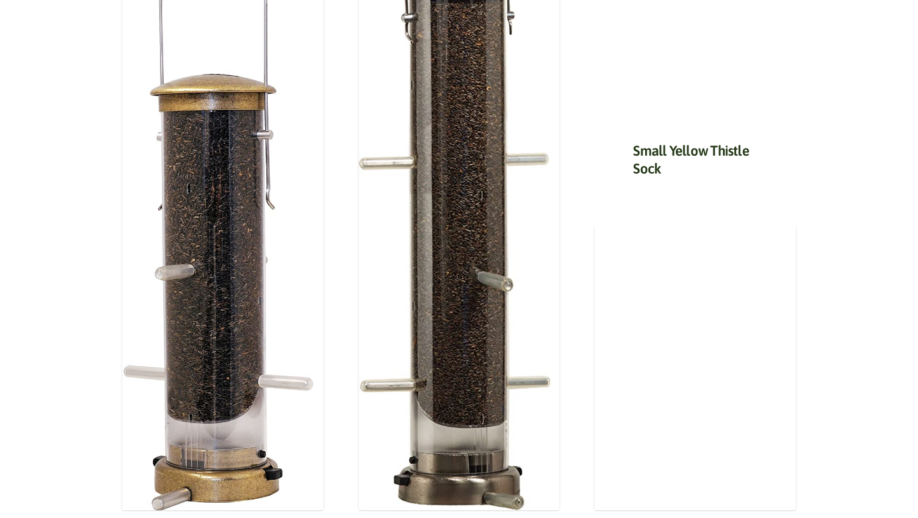
scroll to position [935, 0]
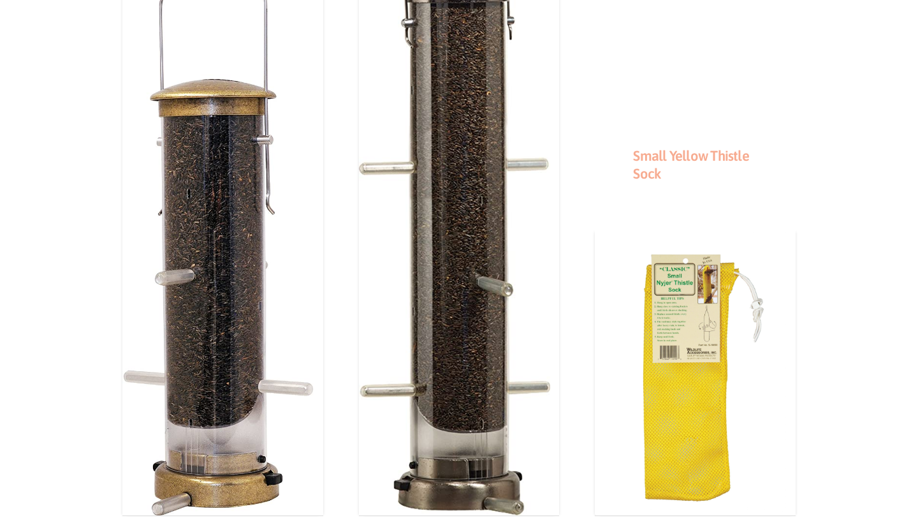
click at [671, 161] on link "Small Yellow Thistle Sock" at bounding box center [691, 164] width 116 height 35
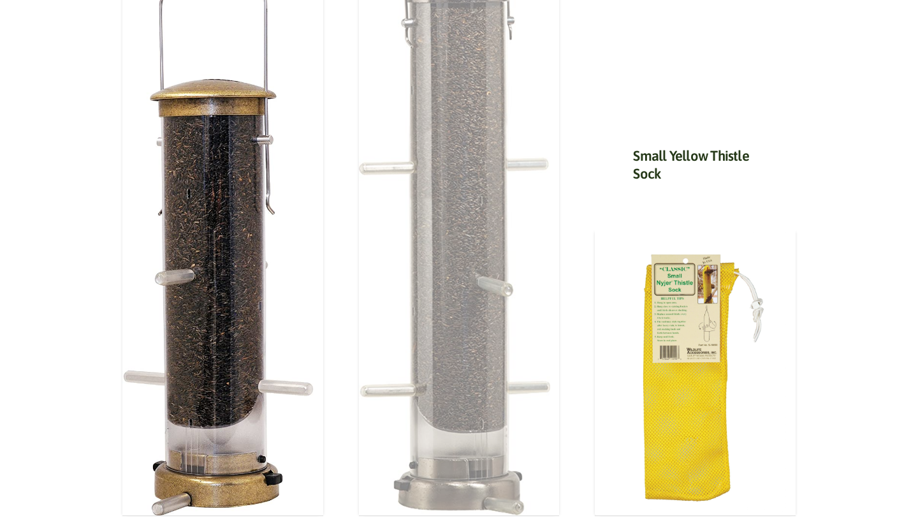
click at [475, 175] on img at bounding box center [454, 148] width 191 height 734
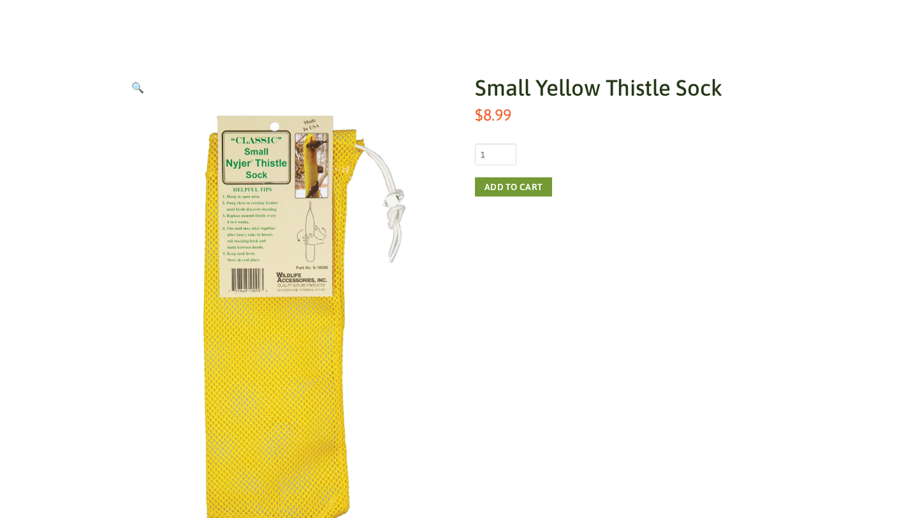
scroll to position [134, 0]
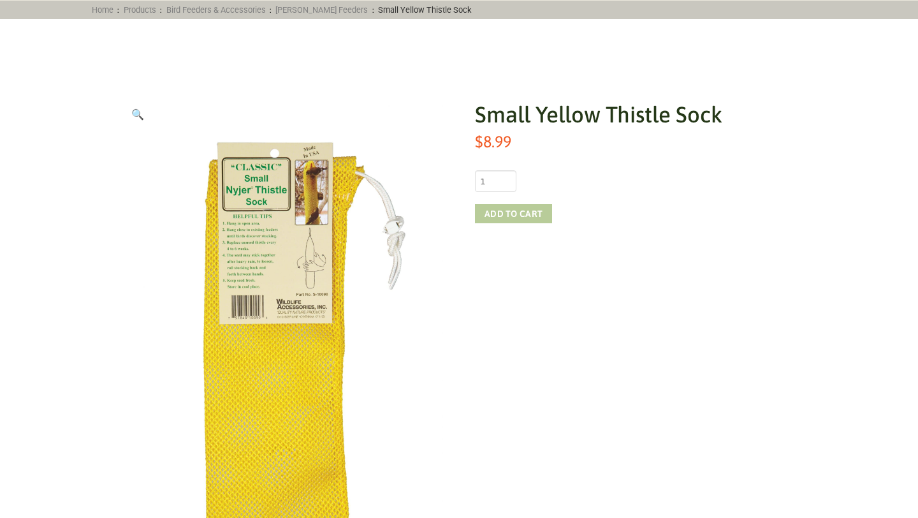
click at [518, 215] on button "Add to cart" at bounding box center [513, 213] width 77 height 19
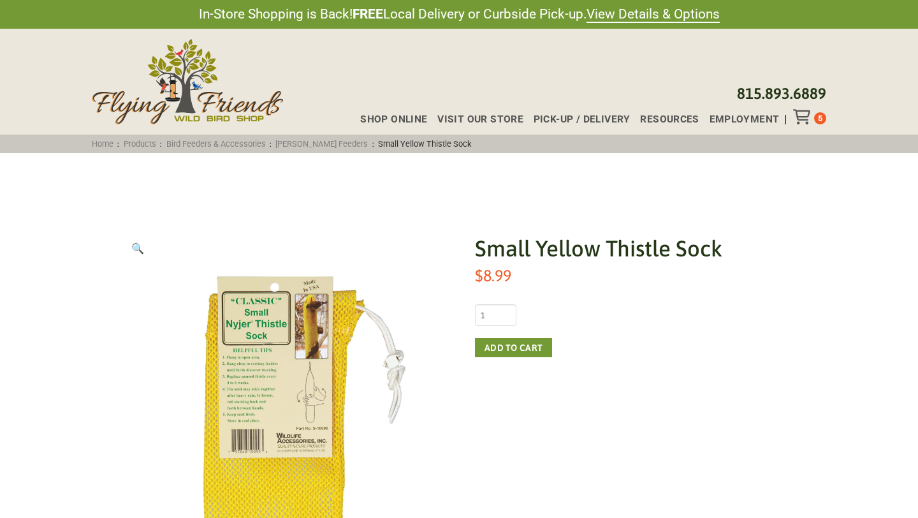
scroll to position [134, 0]
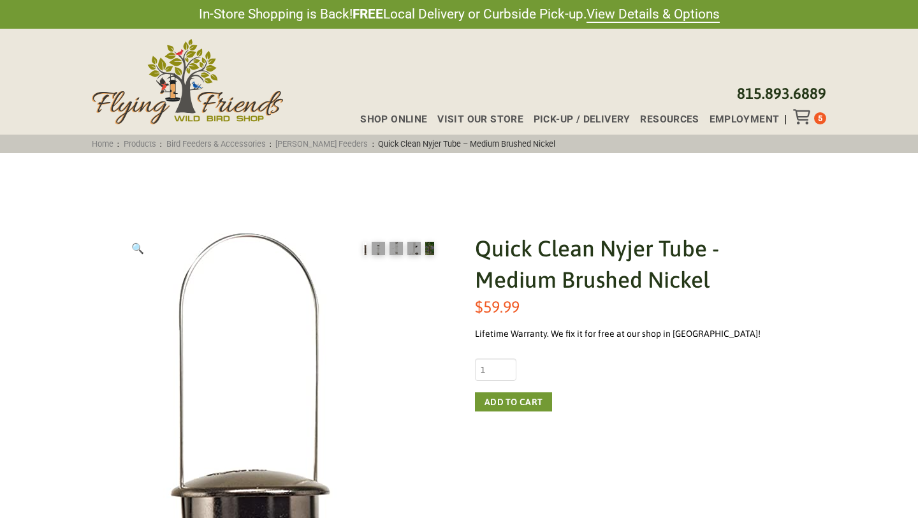
click at [810, 117] on div "Toggle Off Canvas Content" at bounding box center [803, 116] width 21 height 15
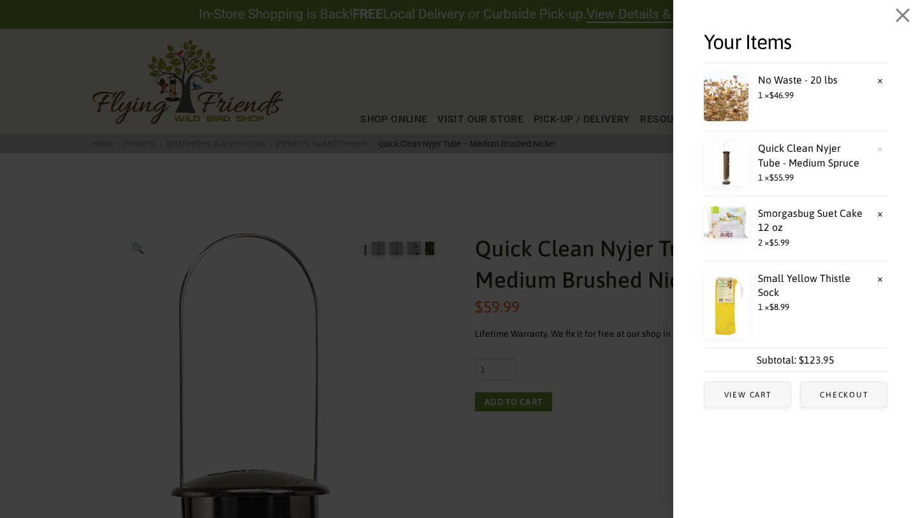
click at [880, 149] on link "×" at bounding box center [880, 148] width 14 height 14
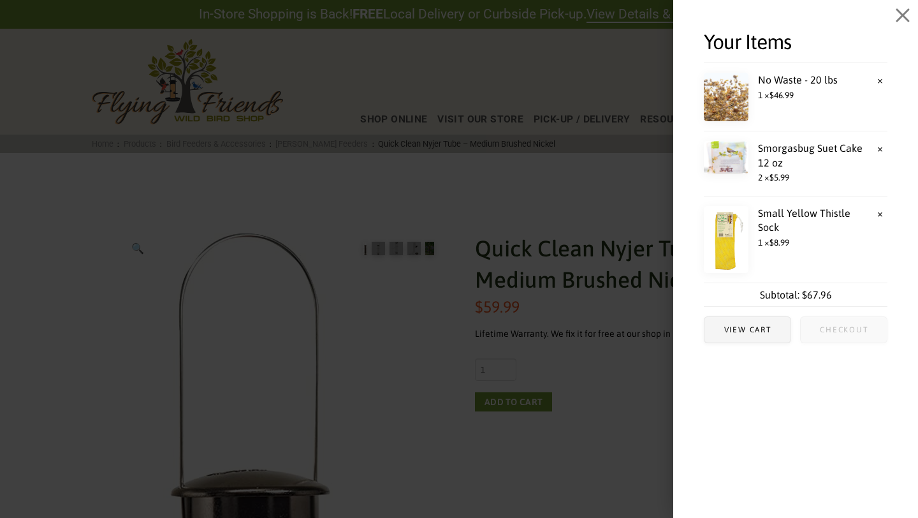
click at [839, 330] on span "Checkout" at bounding box center [844, 330] width 48 height 8
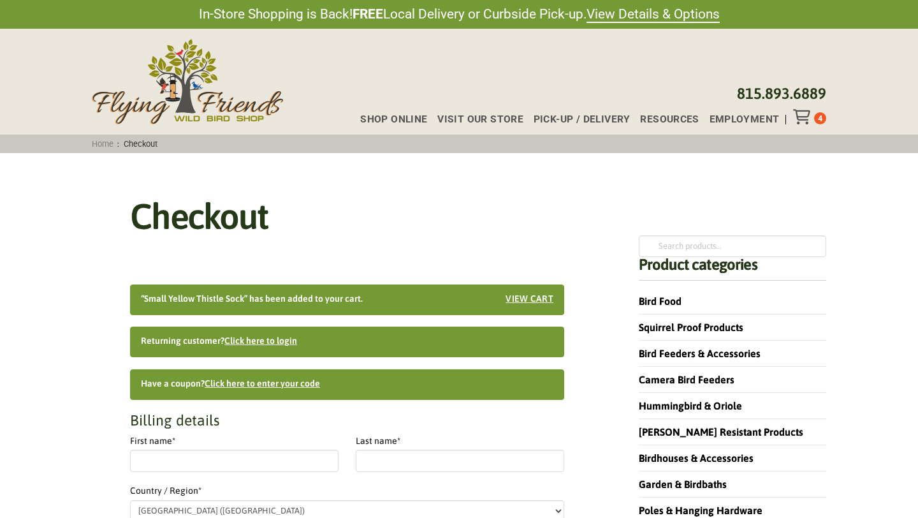
select select "IL"
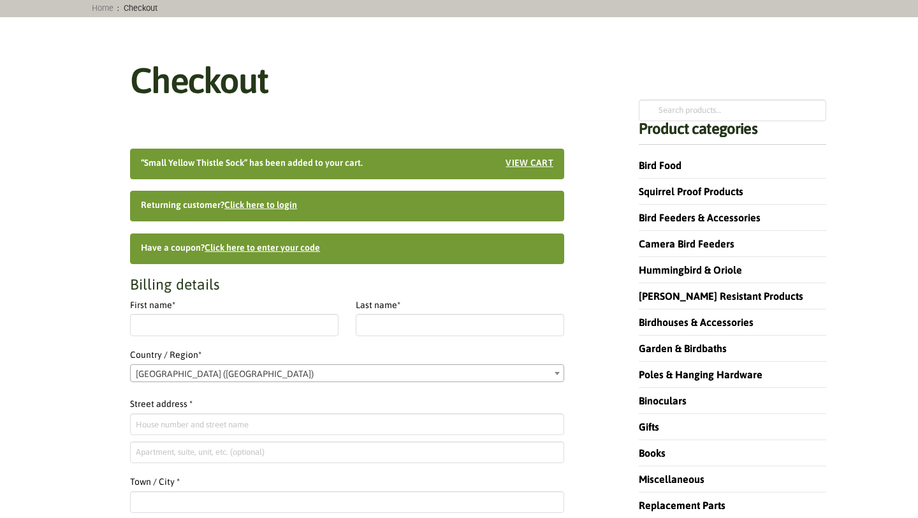
scroll to position [136, 0]
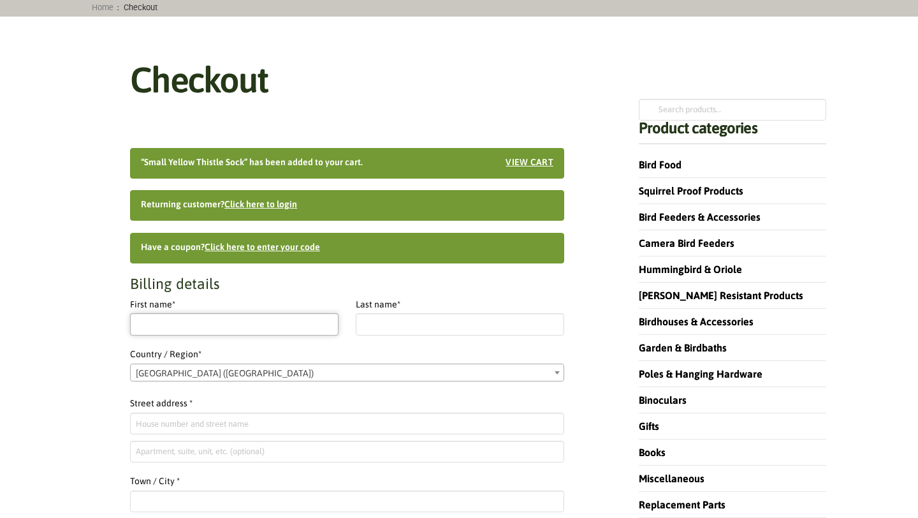
click at [166, 329] on input "First name *" at bounding box center [234, 324] width 208 height 22
type input "Bill"
type input "Wickers"
type input "[STREET_ADDRESS]"
type input "[PERSON_NAME]"
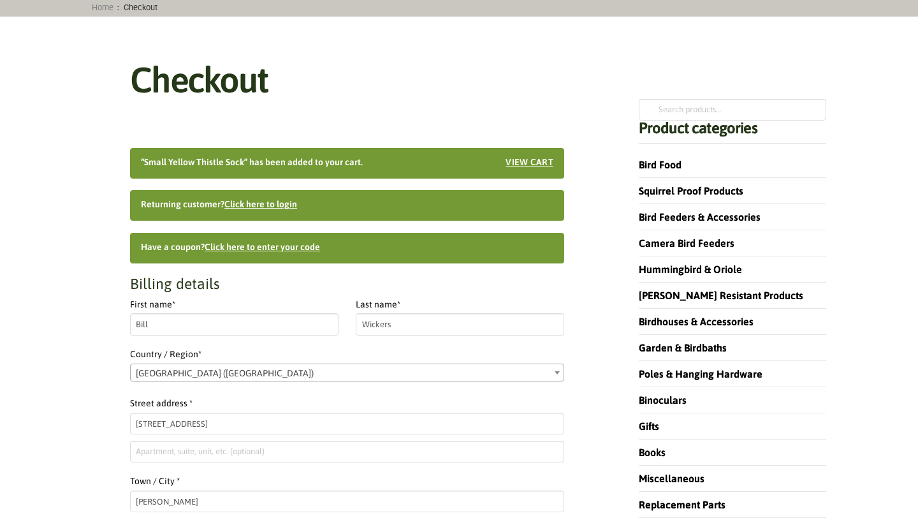
type input "60142"
type input "16303064413"
type input "[EMAIL_ADDRESS][DOMAIN_NAME]"
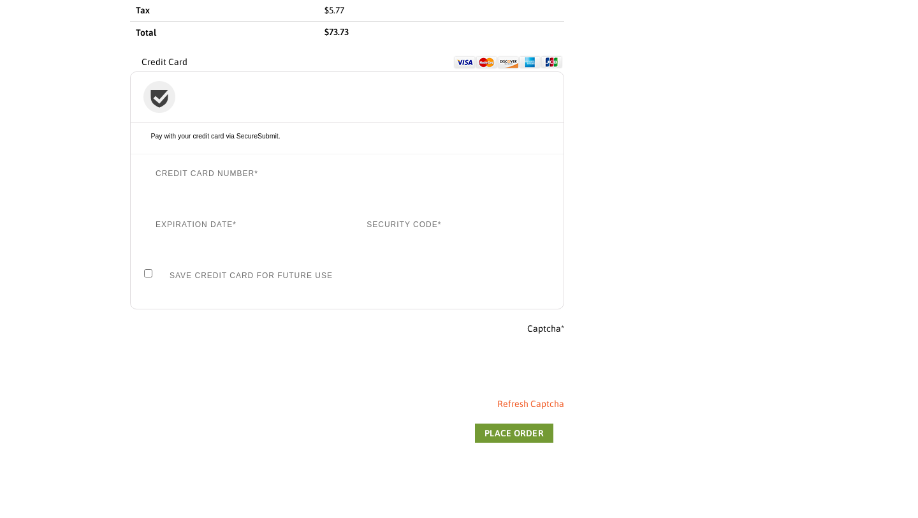
scroll to position [1270, 0]
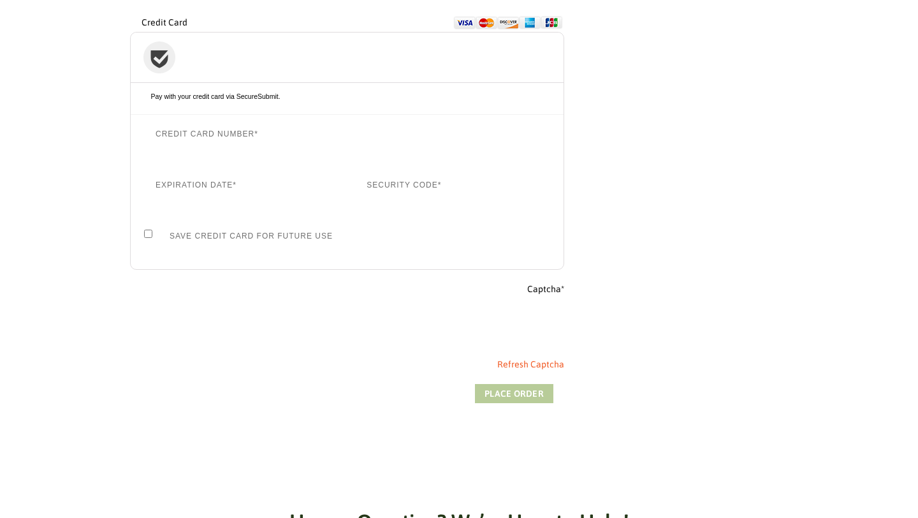
click at [518, 391] on button "Place order" at bounding box center [514, 393] width 78 height 19
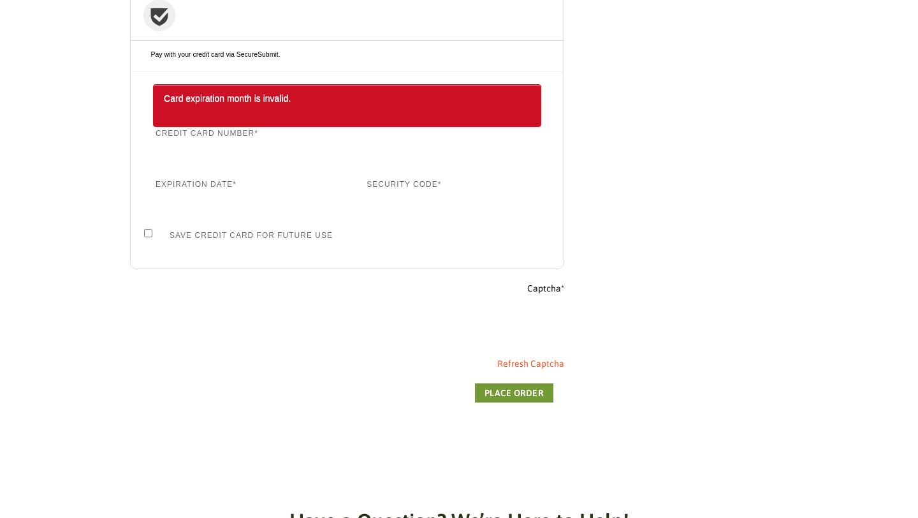
scroll to position [1227, 0]
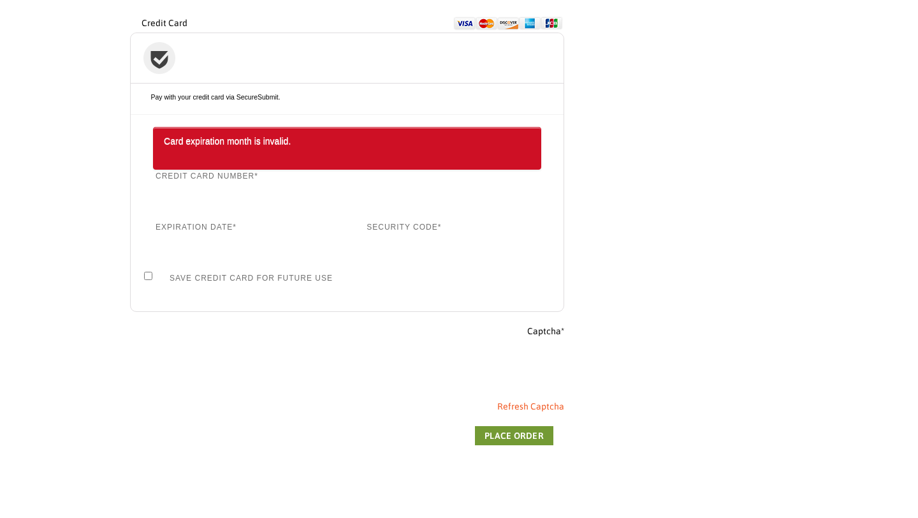
click at [461, 362] on div "Checkout" at bounding box center [347, 371] width 434 height 50
click at [524, 433] on button "Place order" at bounding box center [514, 435] width 78 height 19
